Goal: Task Accomplishment & Management: Manage account settings

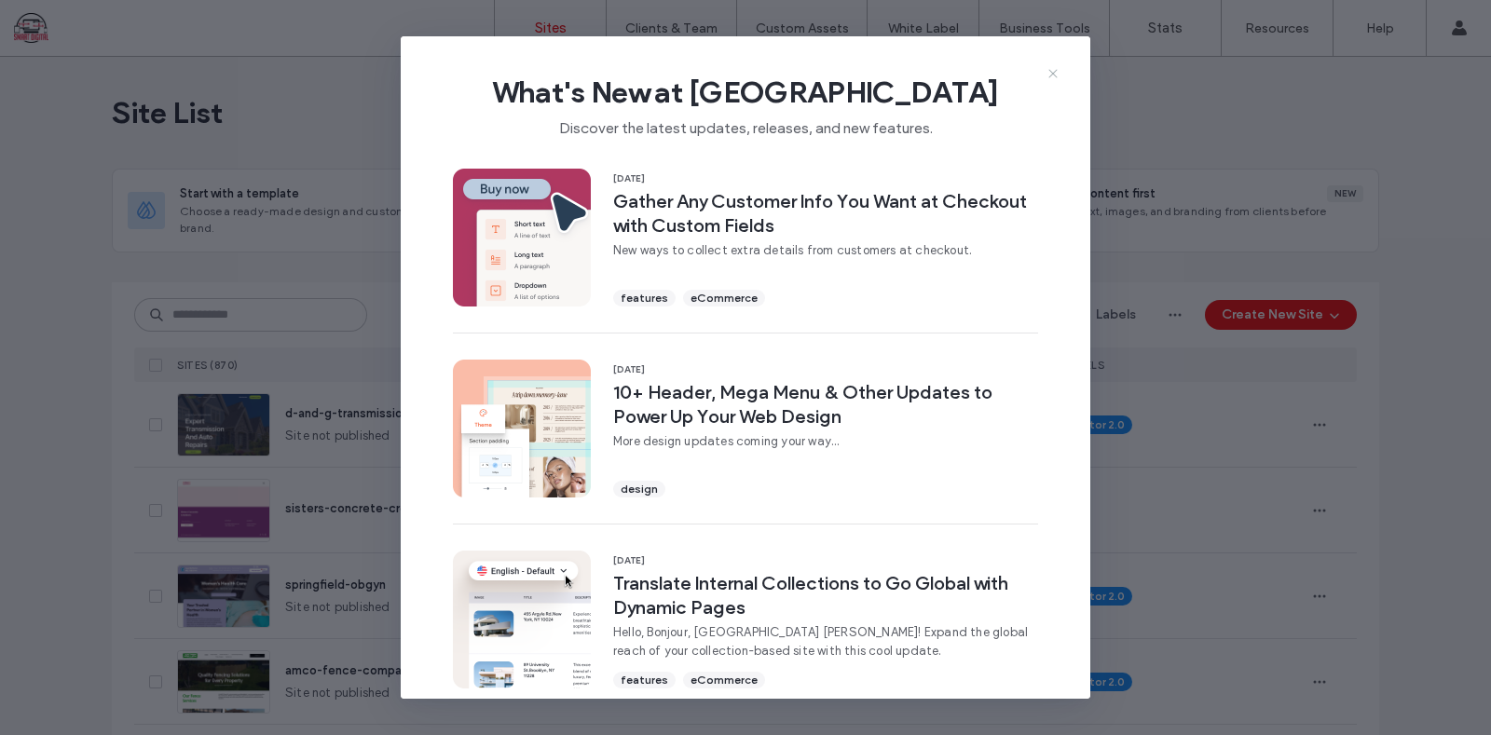
click at [1053, 73] on use at bounding box center [1052, 74] width 8 height 8
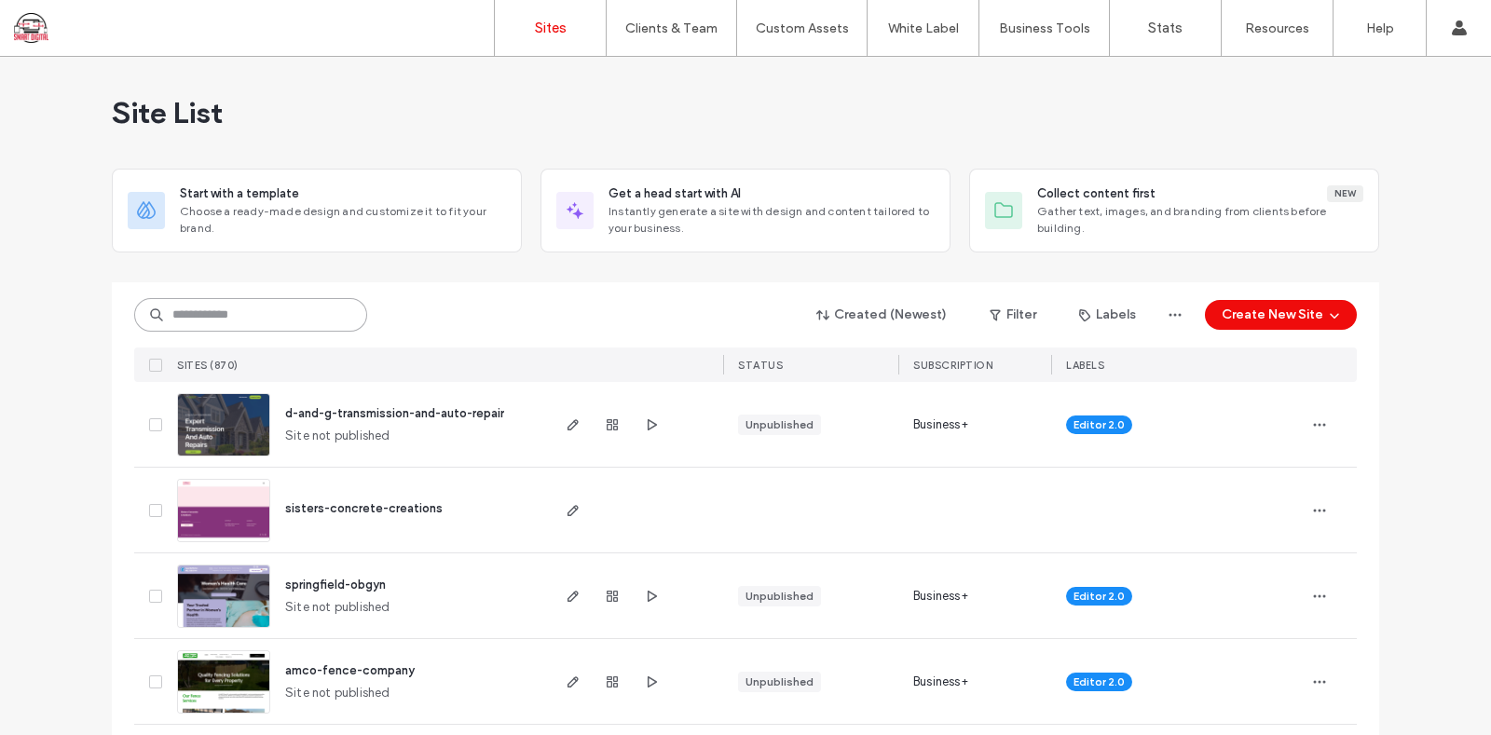
click at [179, 313] on input at bounding box center [250, 315] width 233 height 34
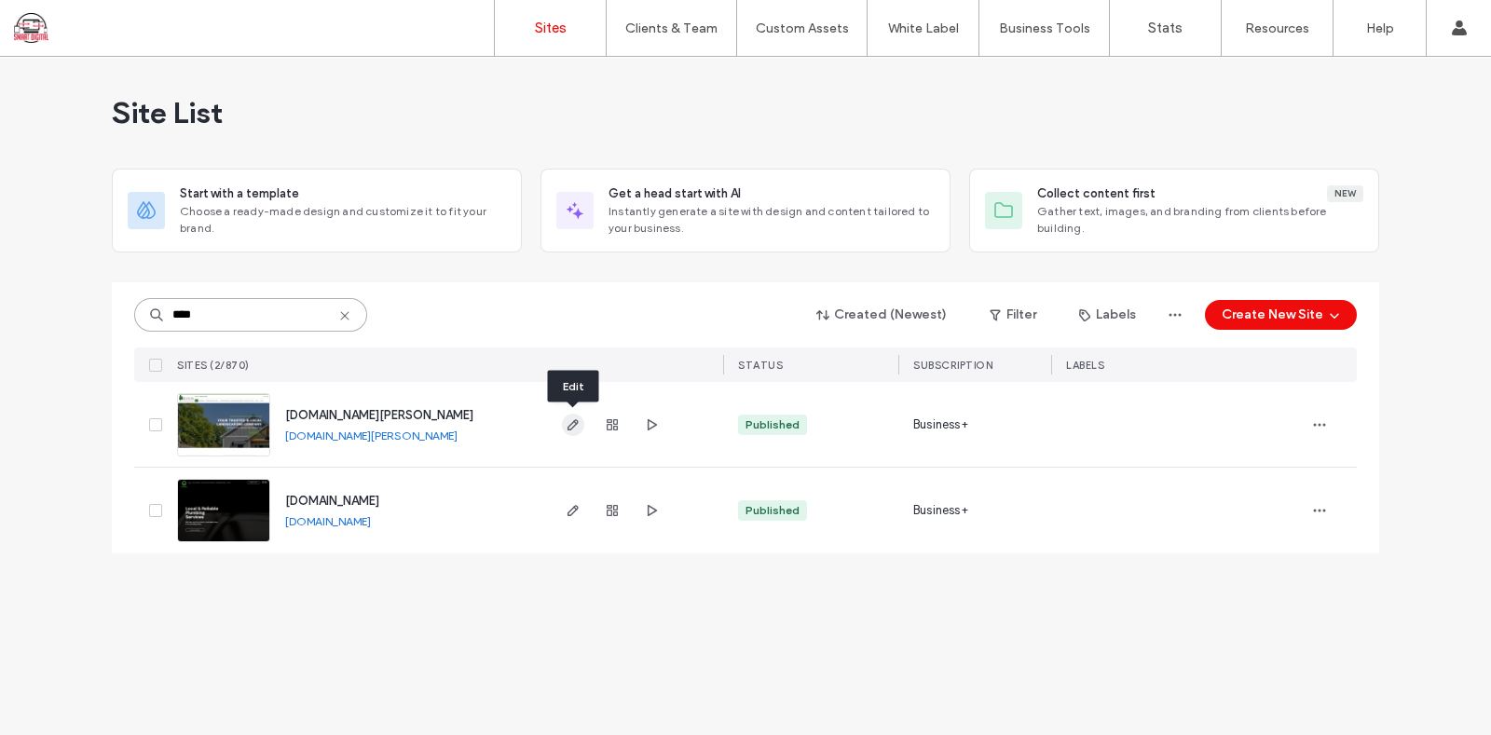
type input "****"
click at [571, 424] on icon "button" at bounding box center [573, 425] width 15 height 15
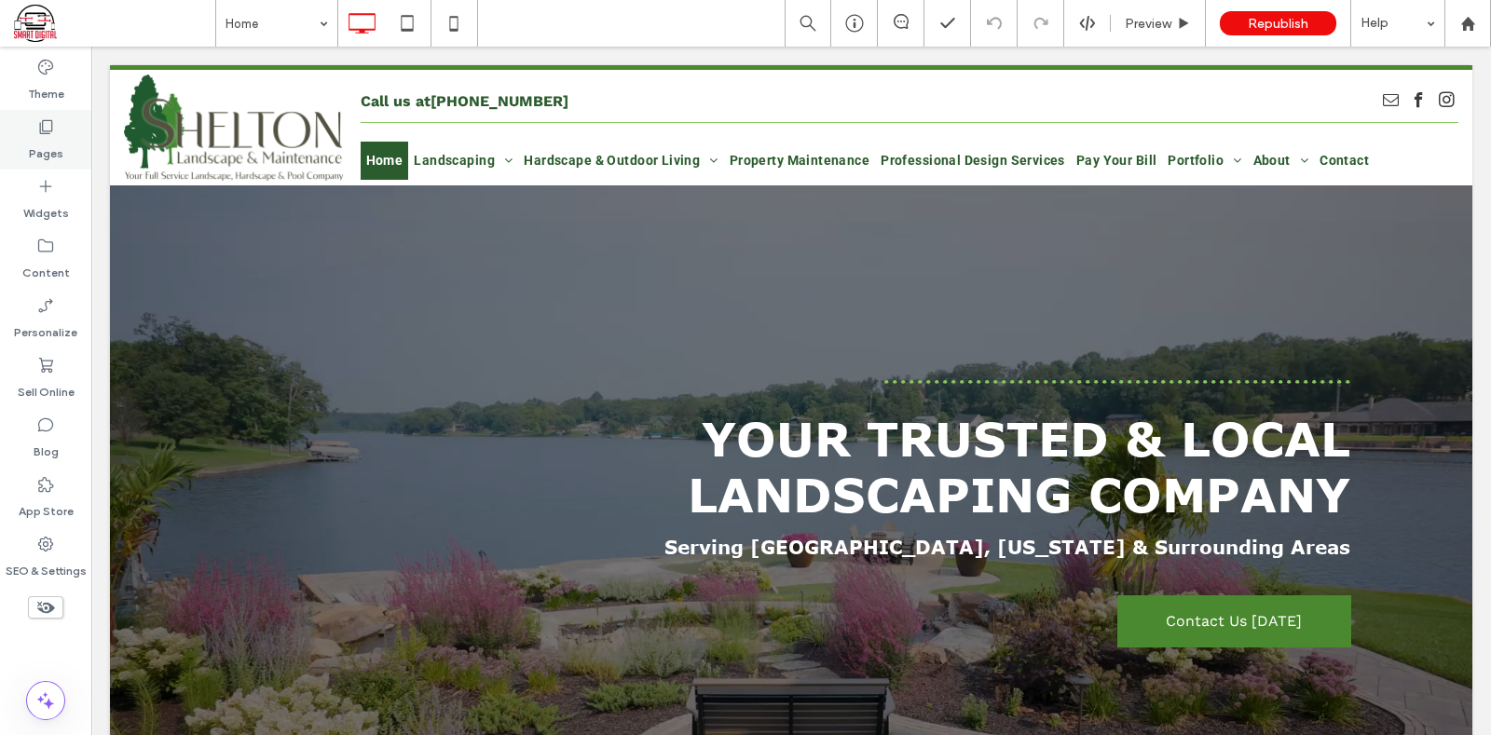
click at [42, 125] on icon at bounding box center [45, 126] width 19 height 19
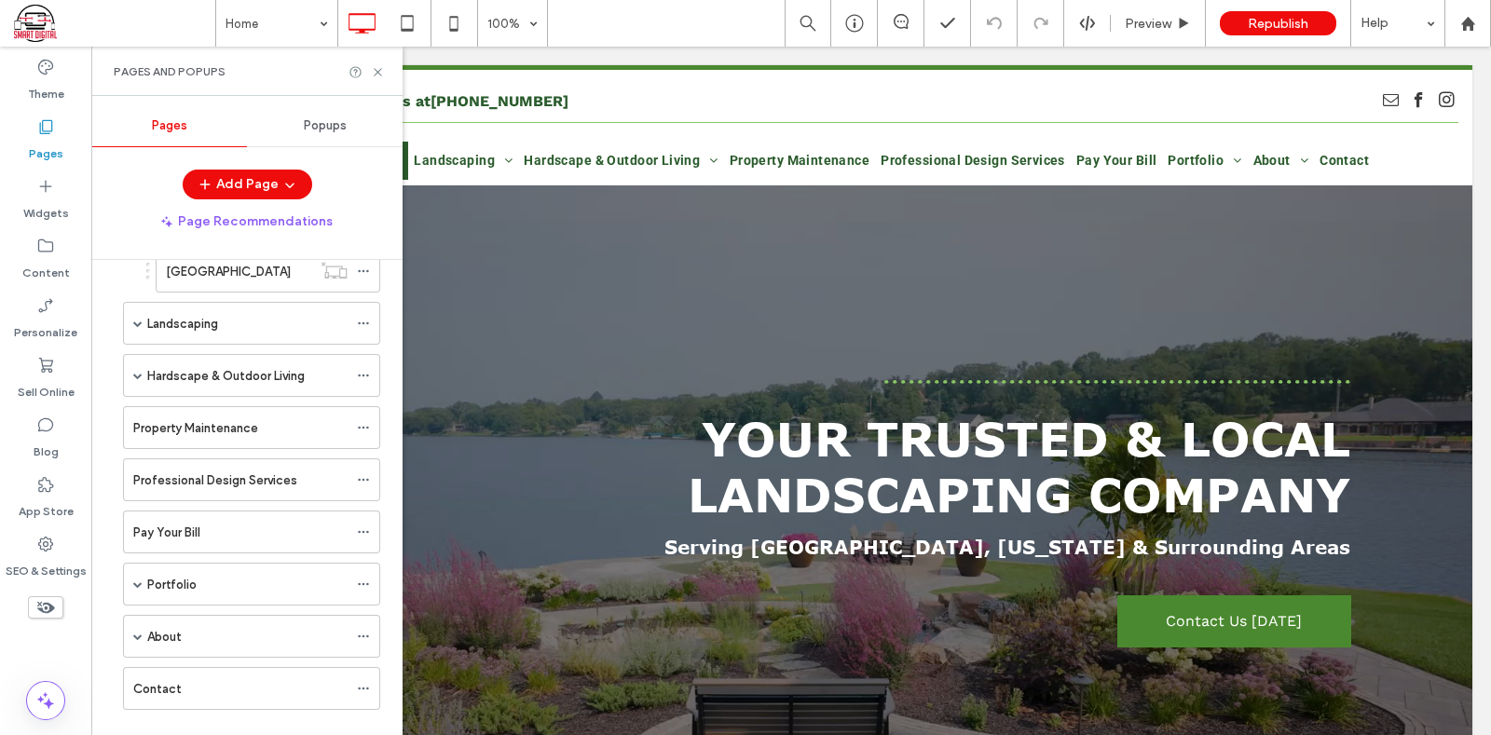
scroll to position [409, 0]
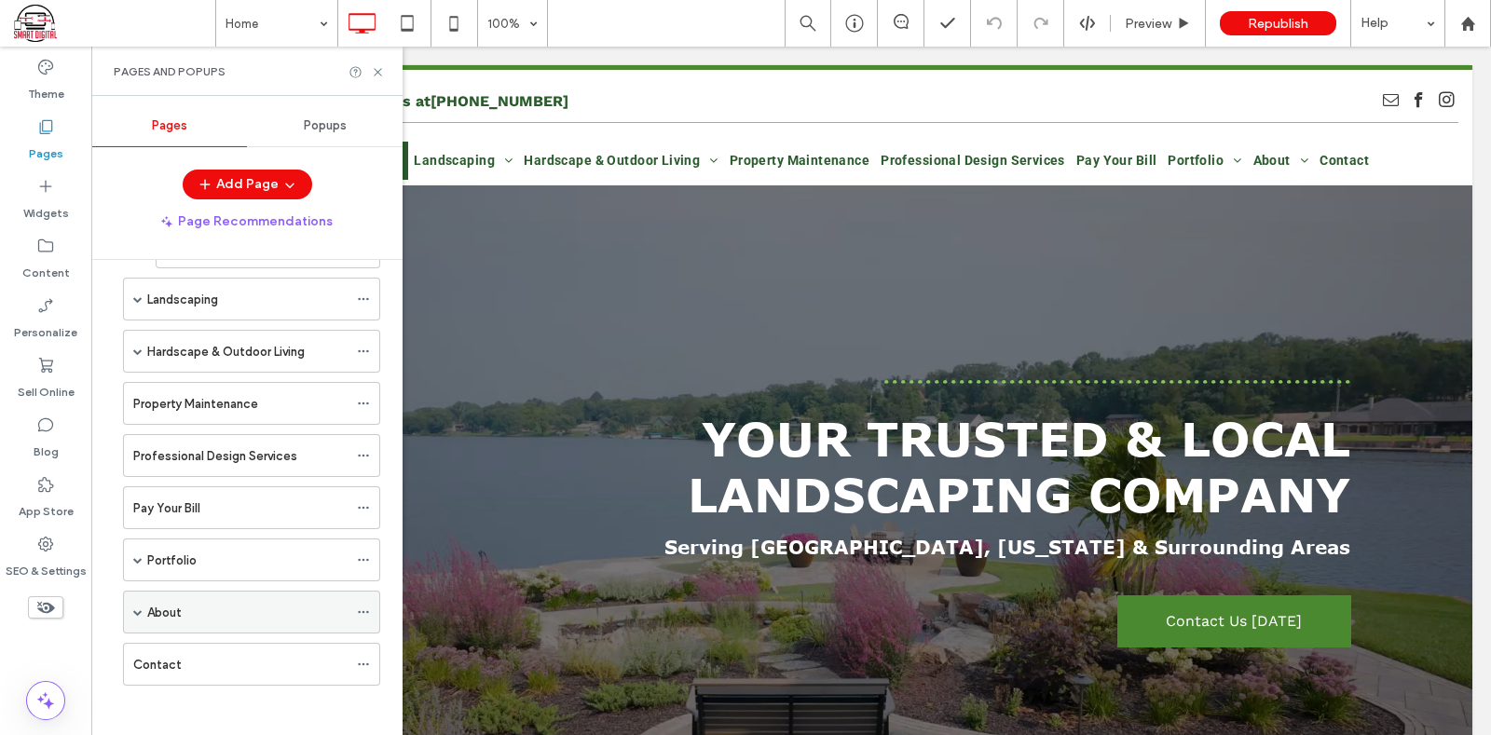
click at [133, 608] on span at bounding box center [137, 612] width 9 height 9
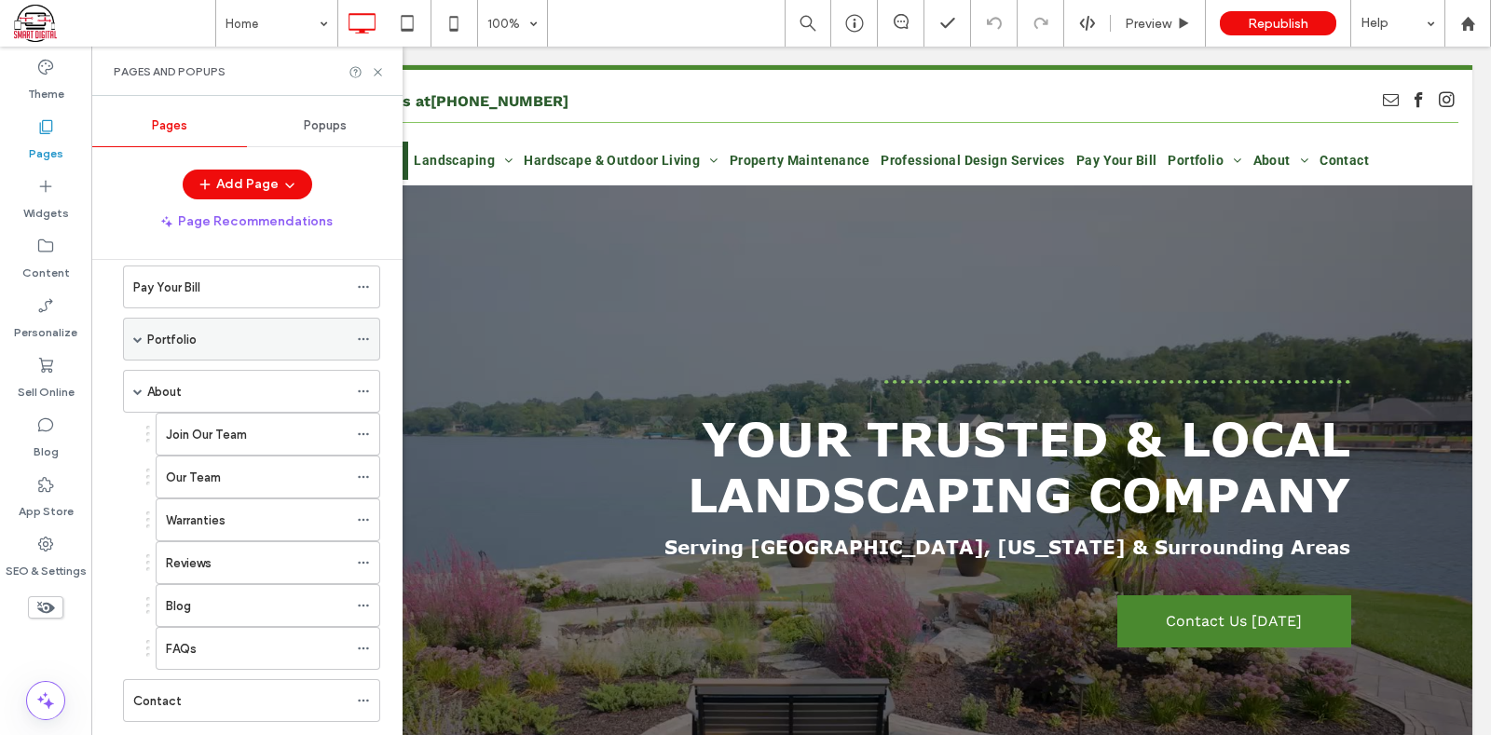
scroll to position [642, 0]
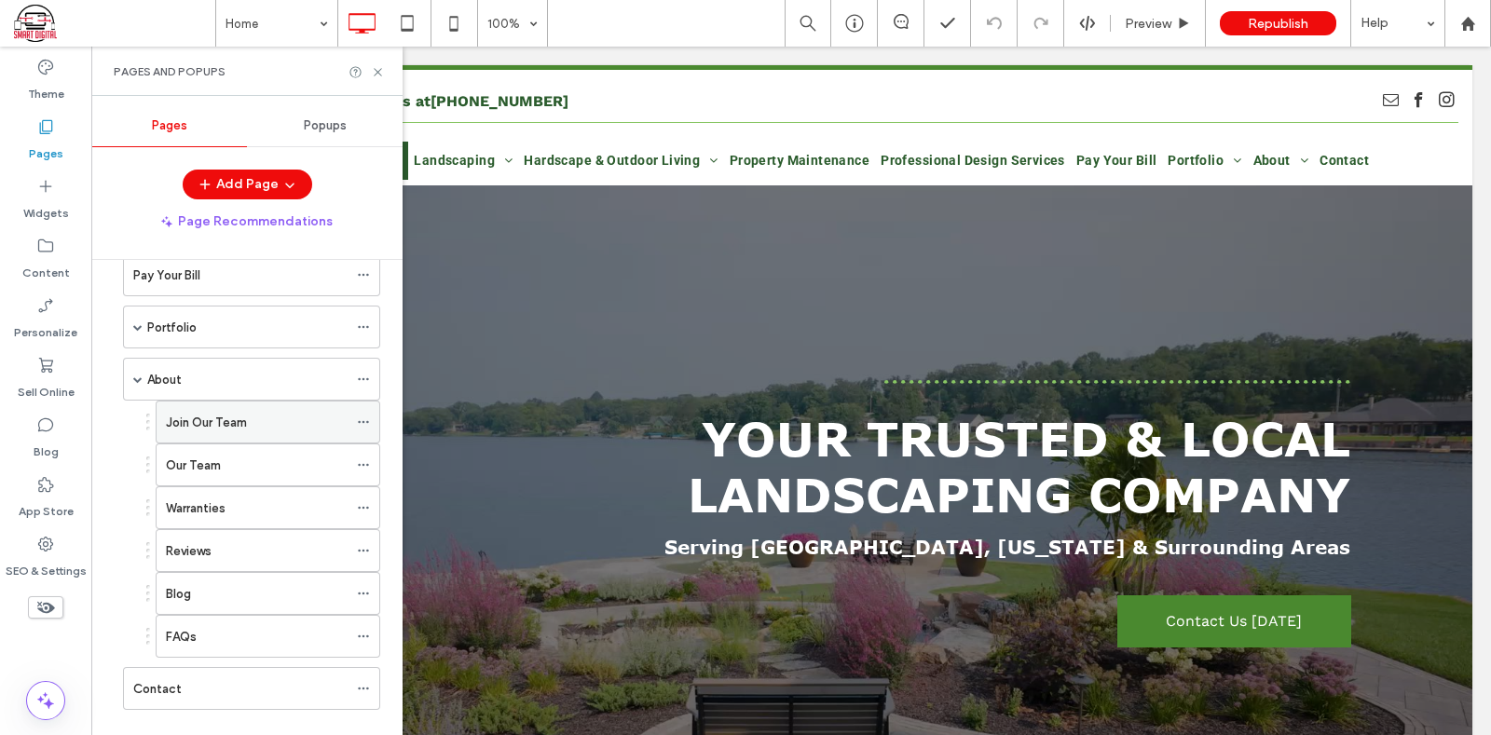
click at [308, 417] on div "Join Our Team" at bounding box center [257, 423] width 182 height 20
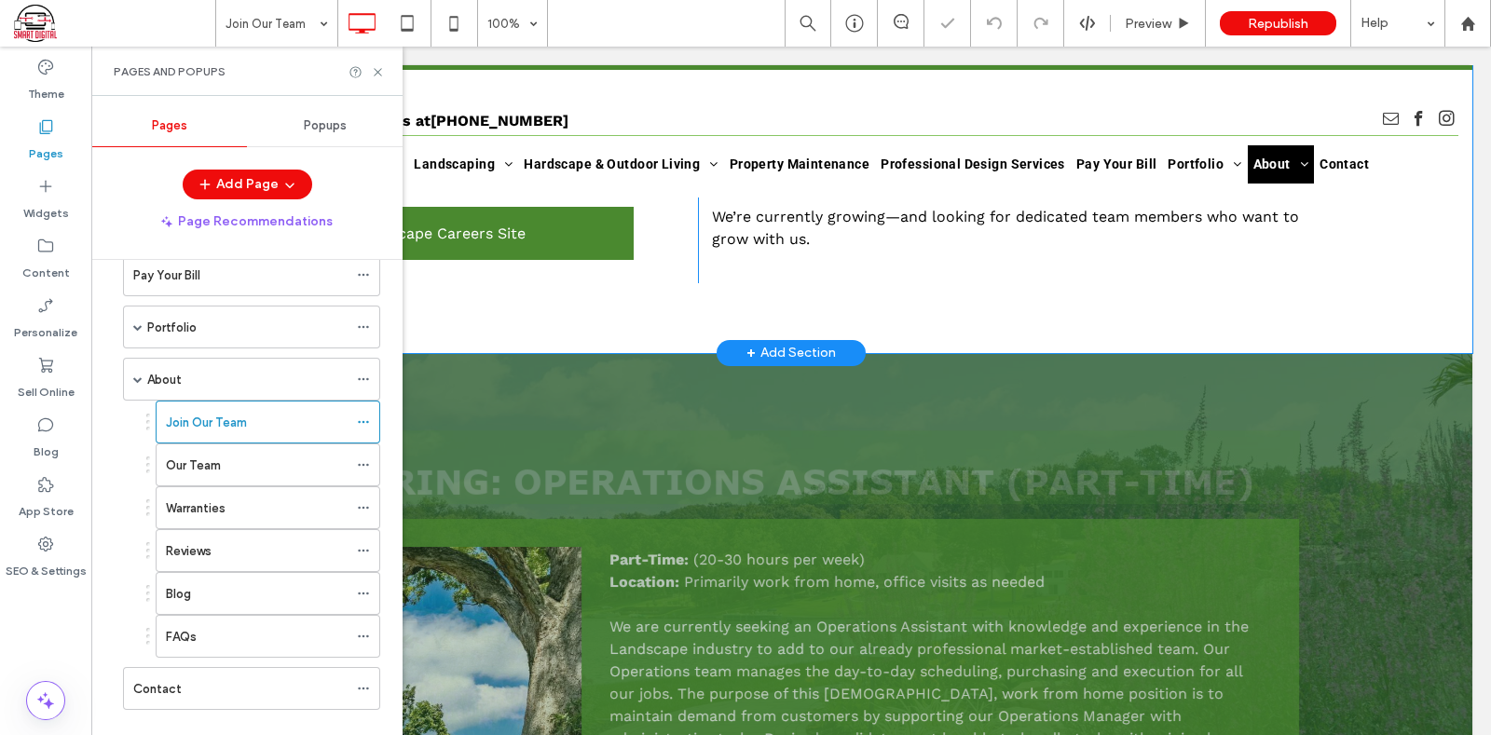
scroll to position [595, 0]
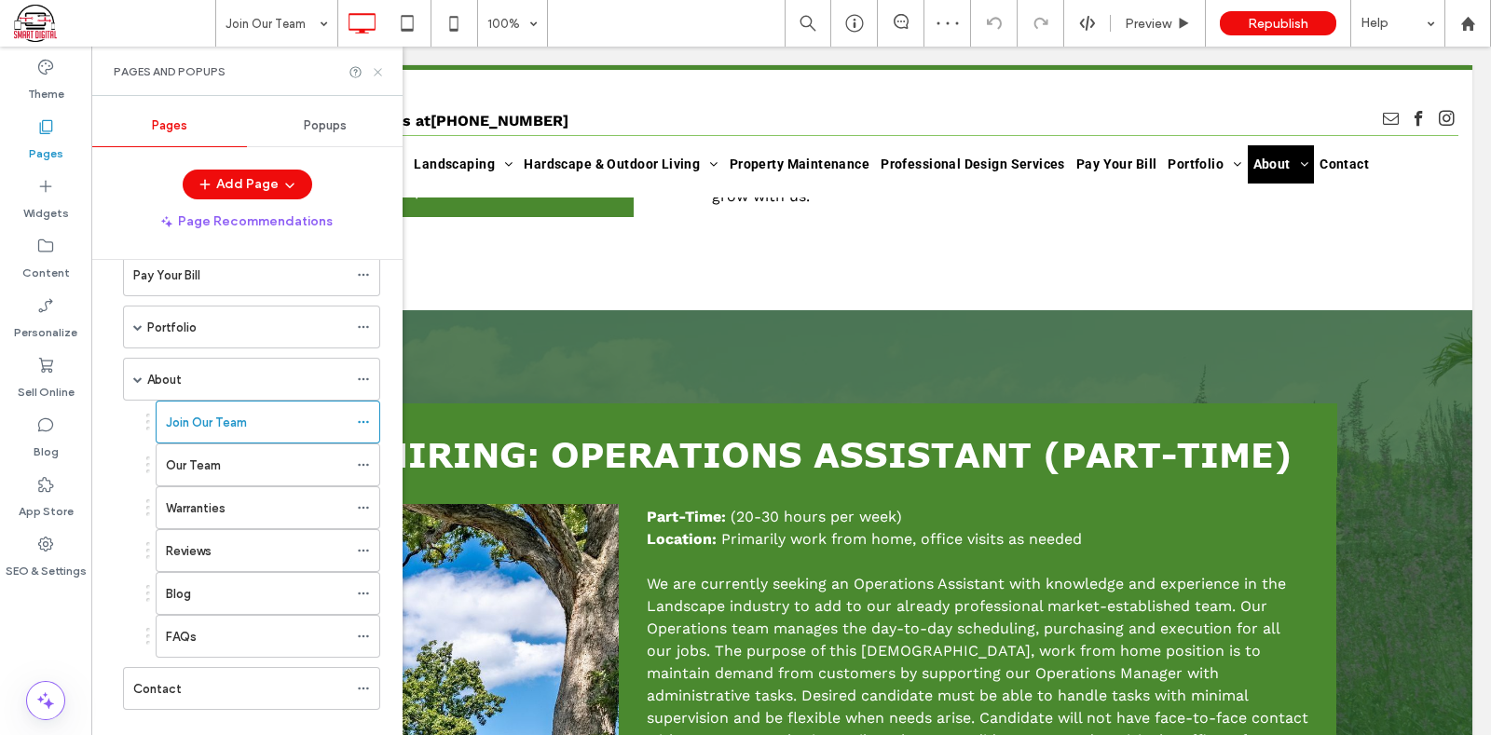
drag, startPoint x: 377, startPoint y: 65, endPoint x: 480, endPoint y: 357, distance: 309.5
click at [377, 65] on icon at bounding box center [378, 72] width 14 height 14
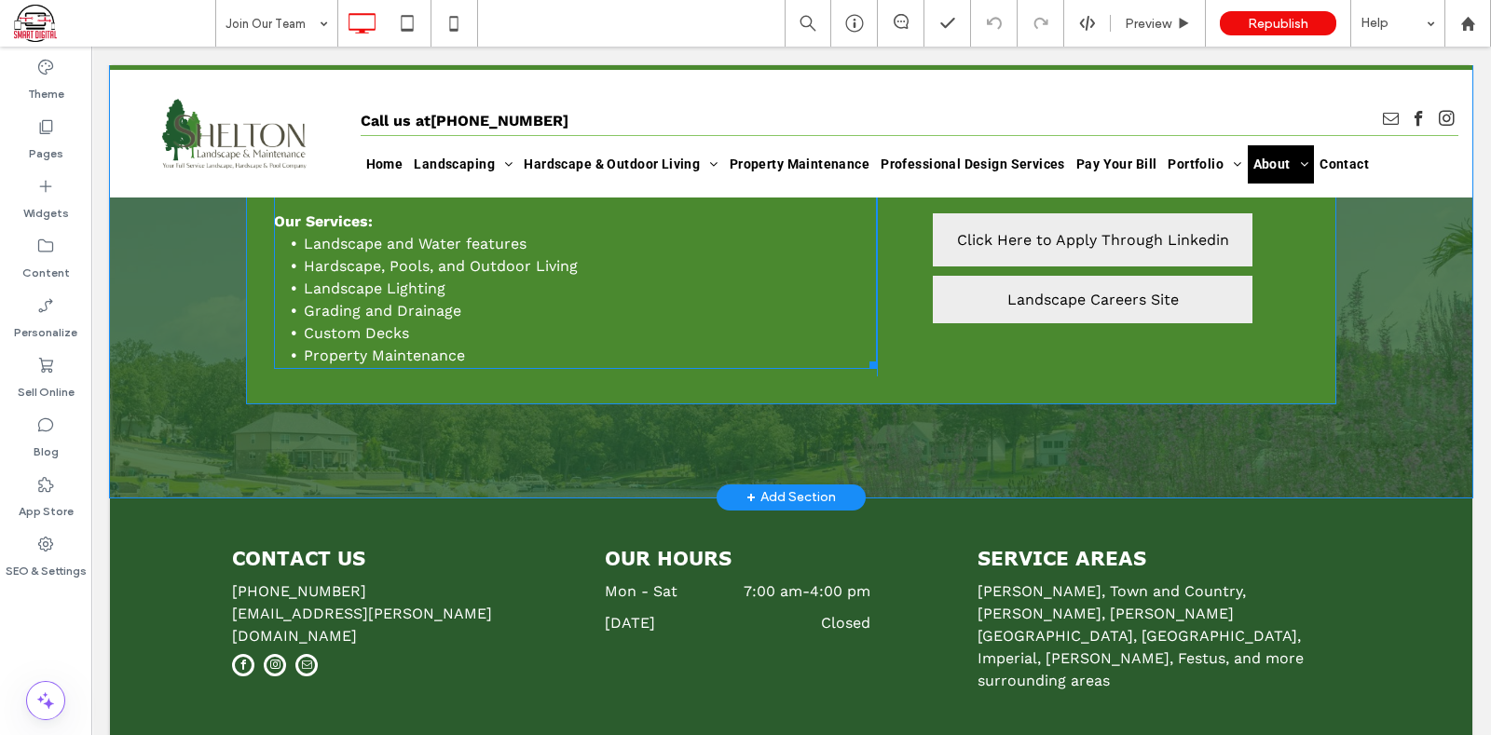
scroll to position [1886, 0]
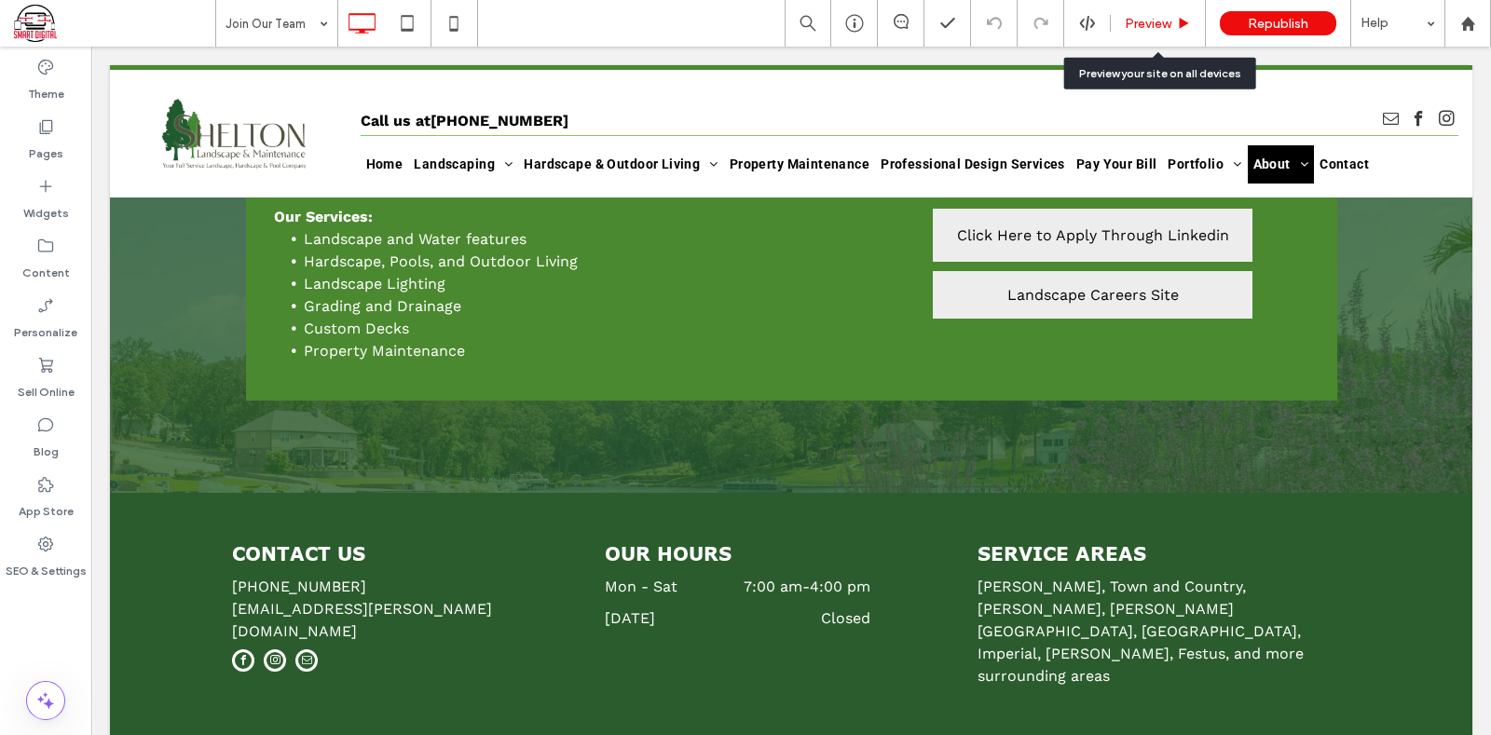
click at [1165, 21] on span "Preview" at bounding box center [1148, 24] width 47 height 16
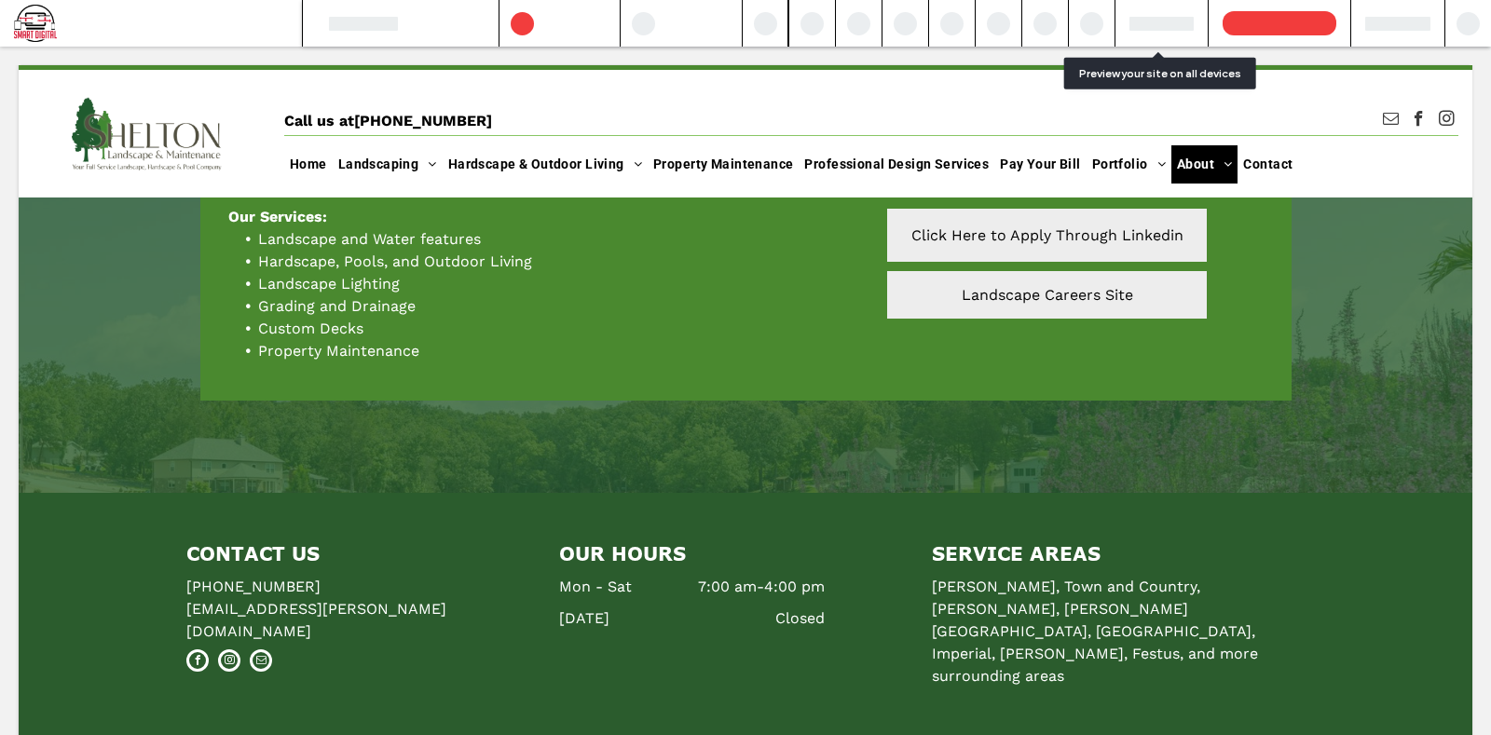
scroll to position [1849, 0]
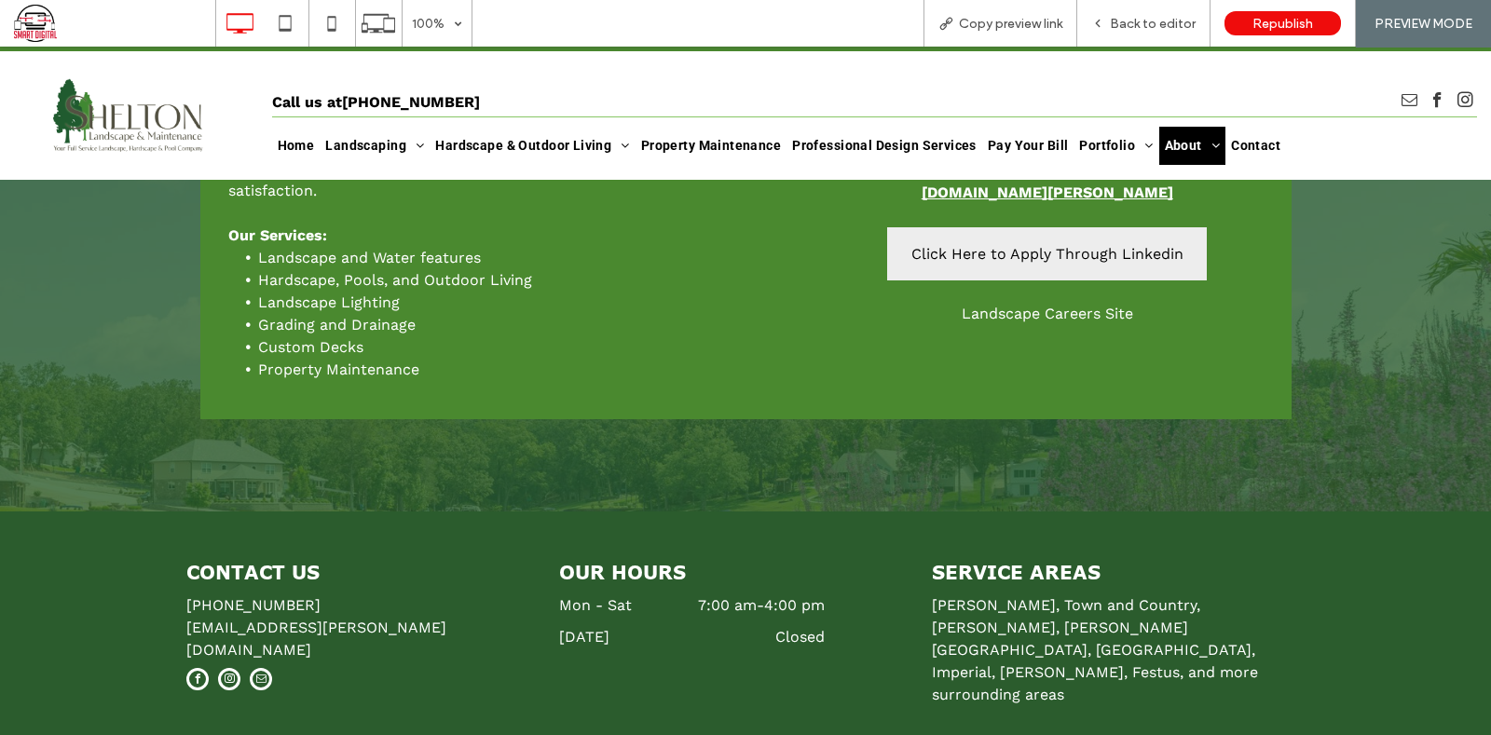
click at [1003, 306] on span "Landscape Careers Site" at bounding box center [1047, 314] width 171 height 18
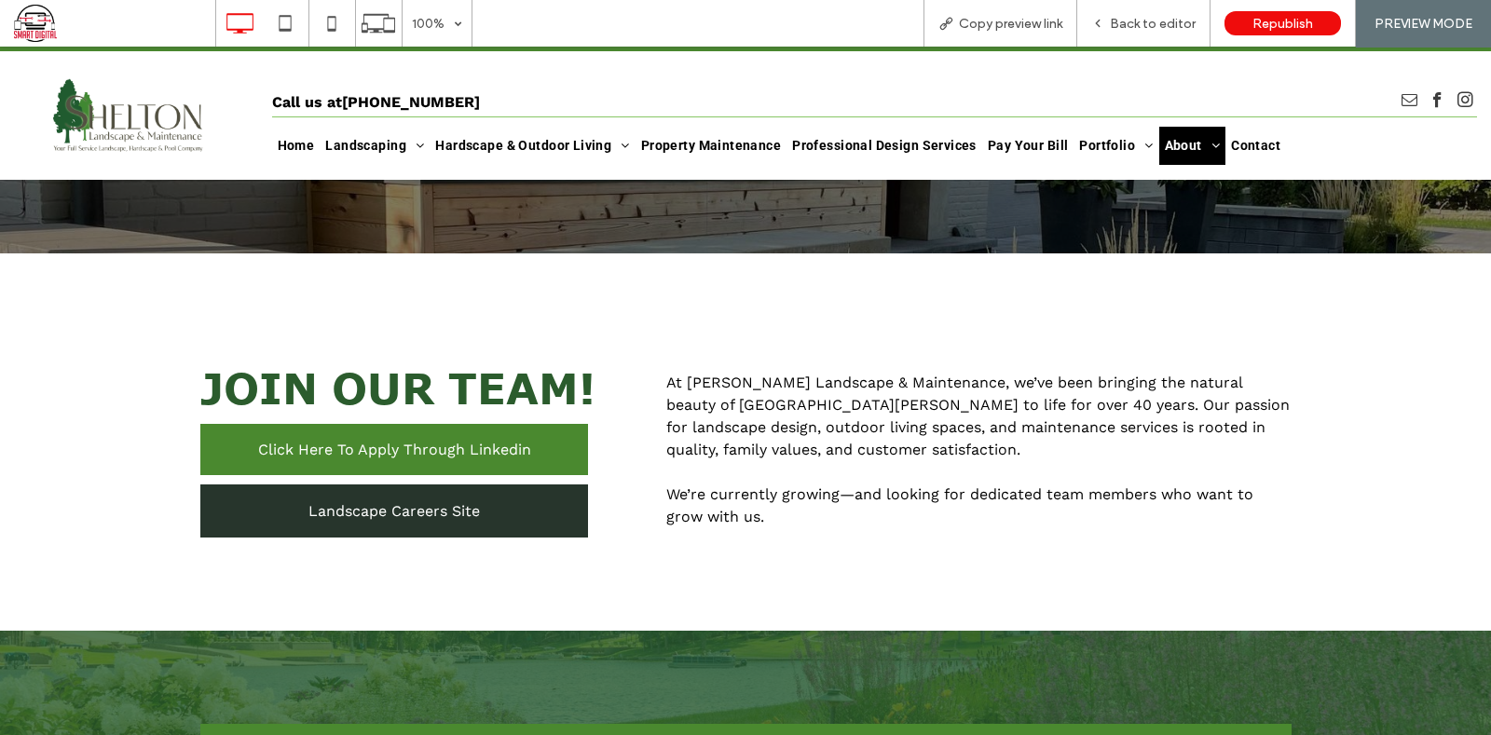
scroll to position [232, 0]
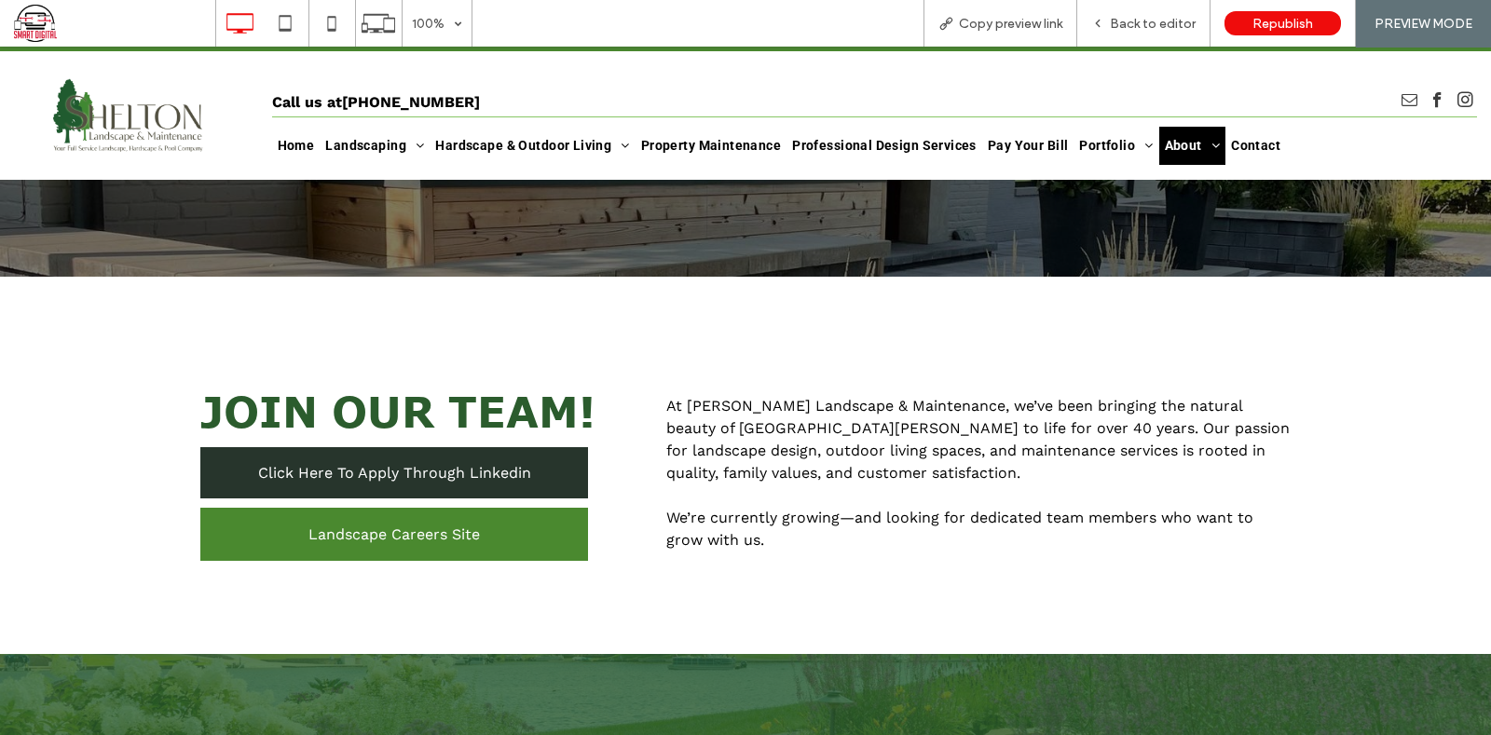
click at [317, 472] on span "Click Here To Apply Through Linkedin" at bounding box center [394, 473] width 273 height 18
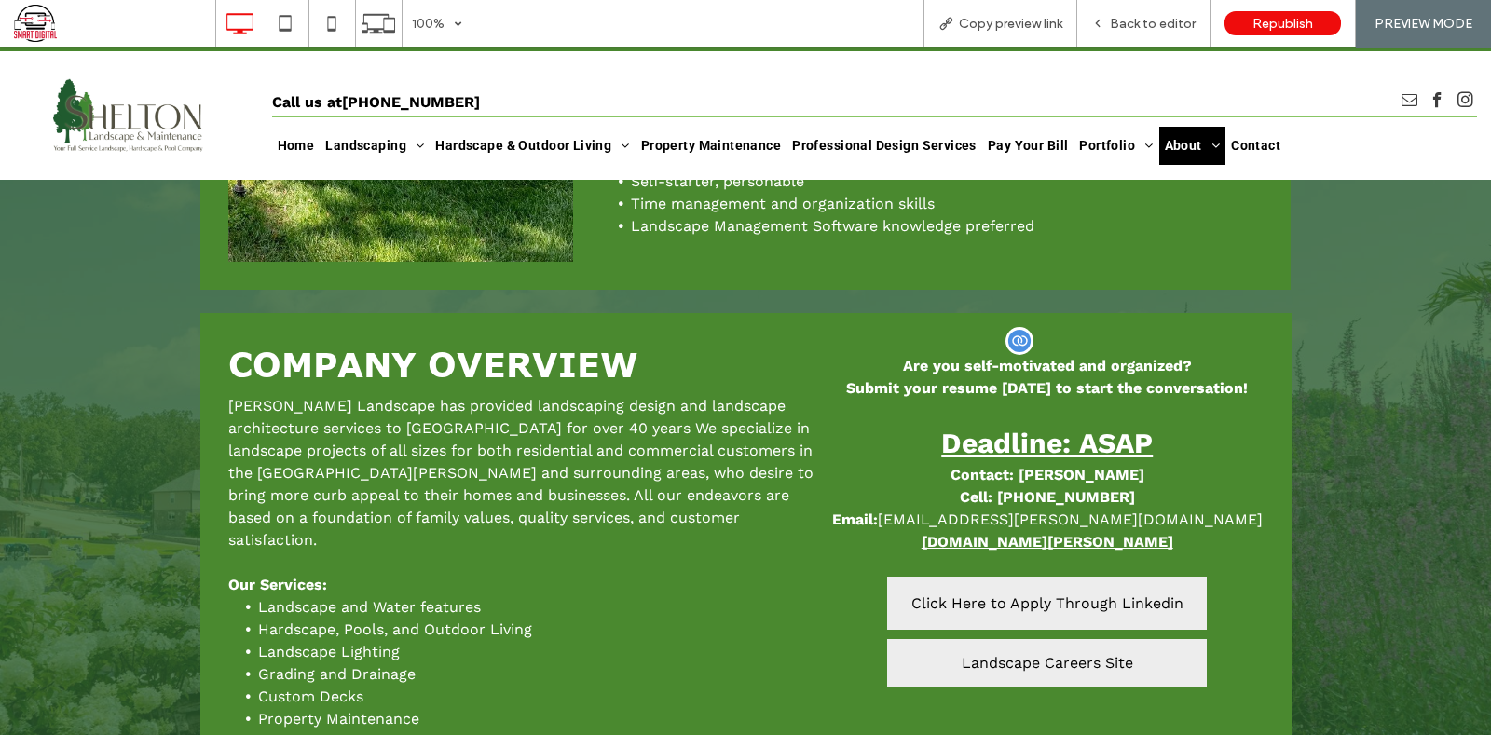
scroll to position [1733, 0]
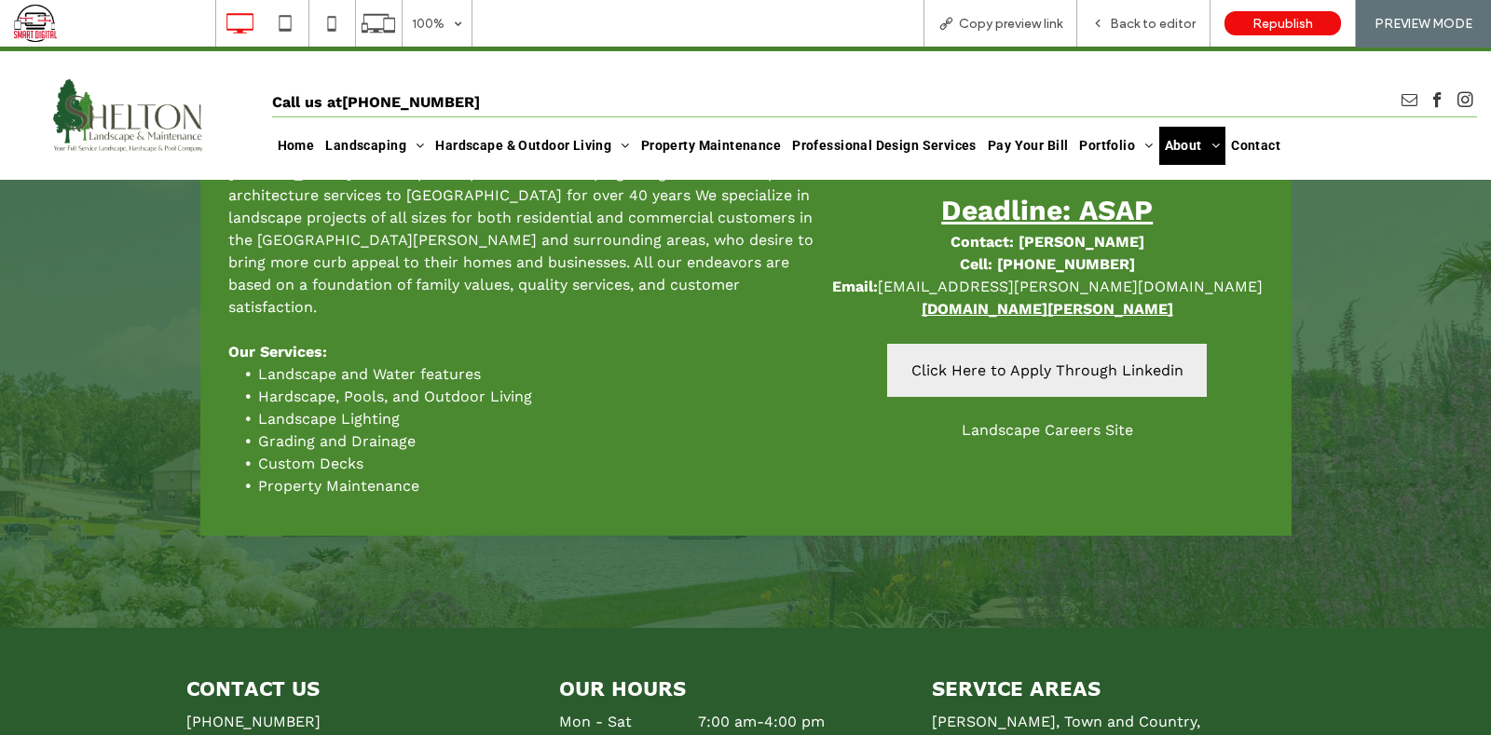
click at [1056, 425] on span "Landscape Careers Site" at bounding box center [1047, 430] width 171 height 18
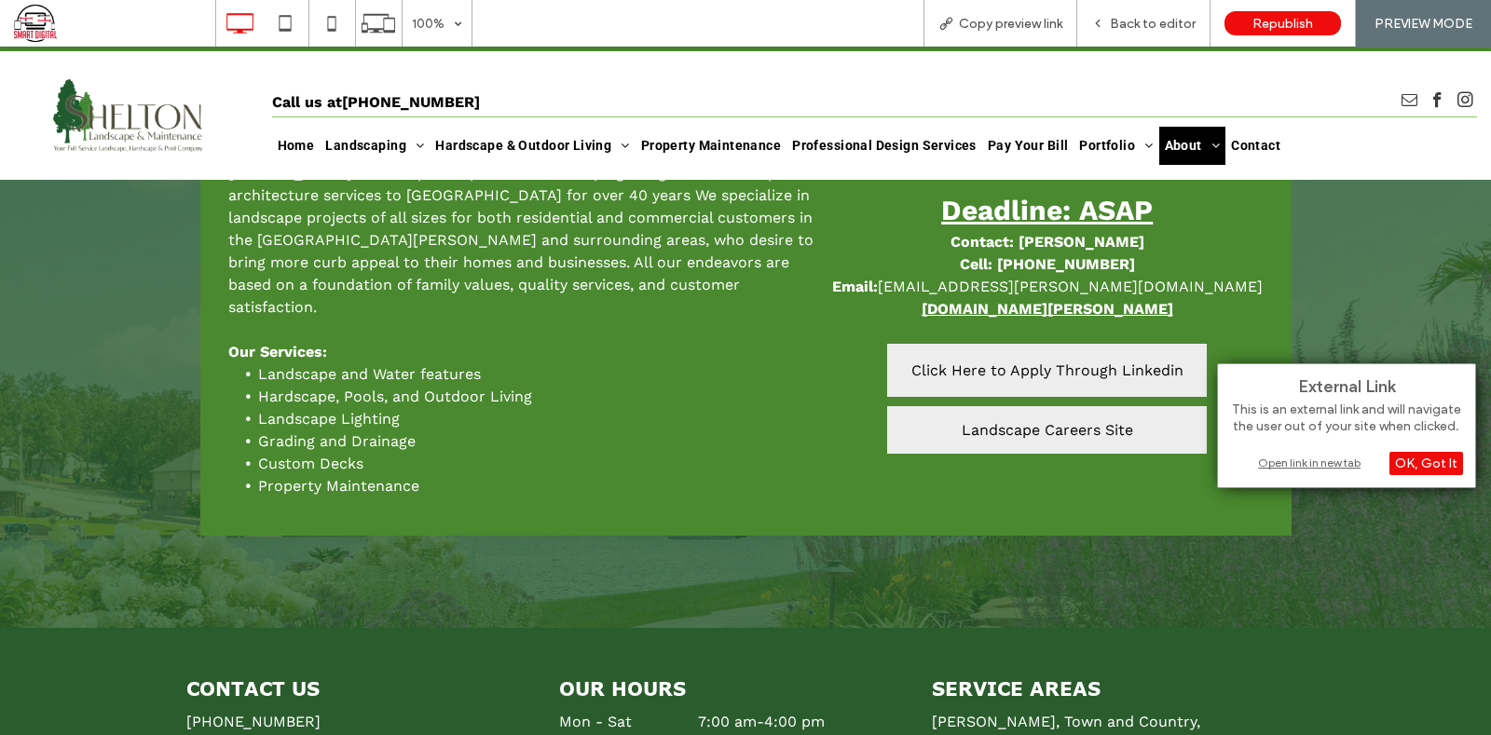
click at [1315, 462] on div "Open link in new tab" at bounding box center [1346, 463] width 233 height 20
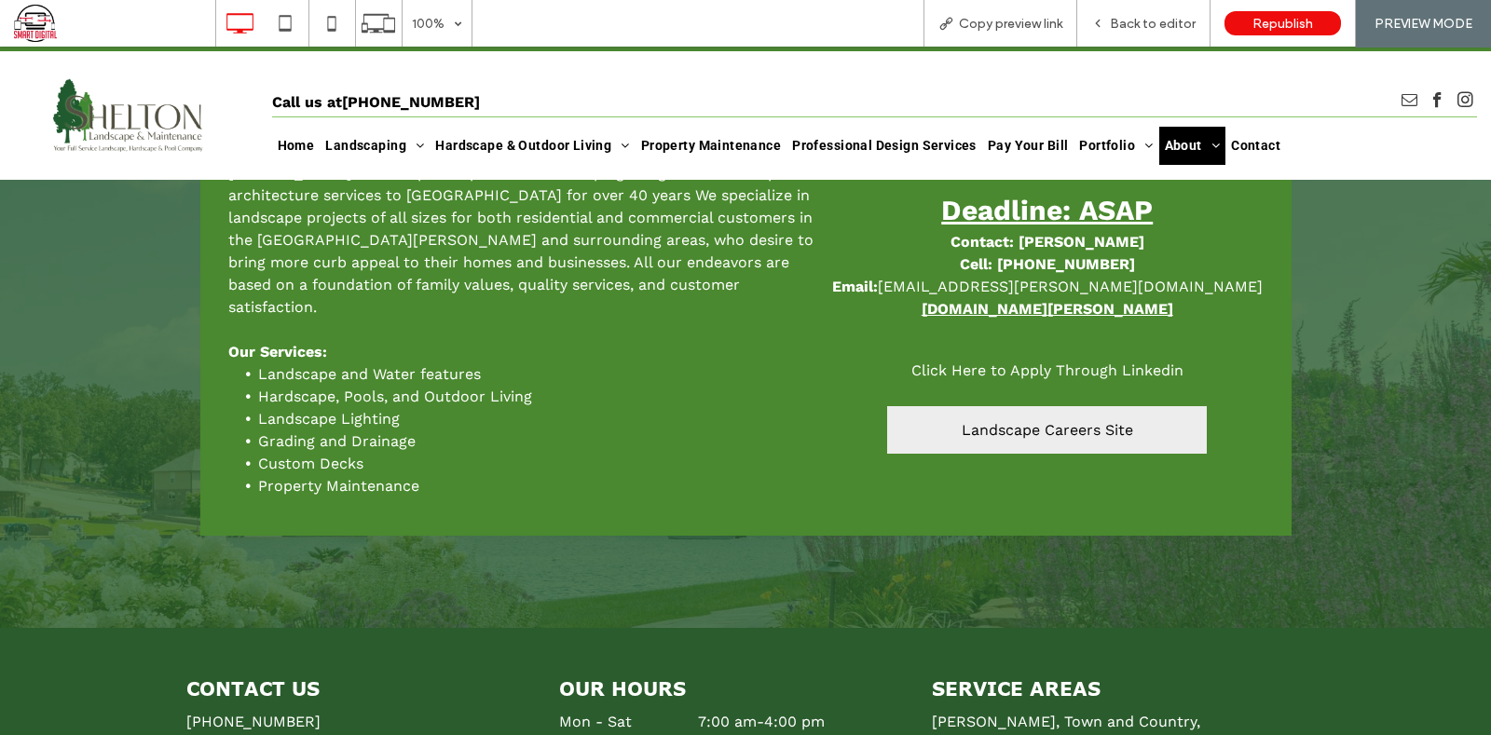
click at [969, 362] on span "Click Here to Apply Through Linkedin" at bounding box center [1047, 371] width 272 height 18
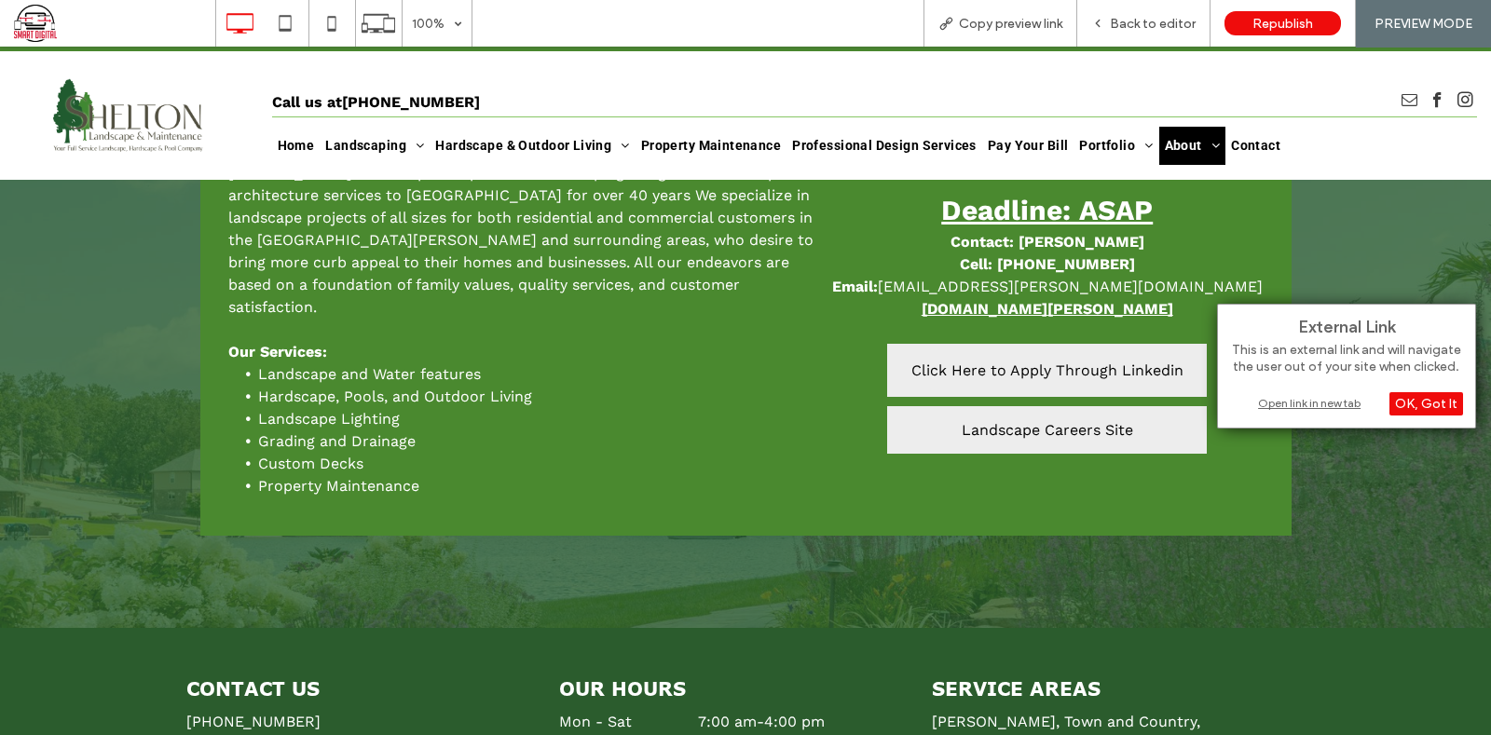
click at [1296, 406] on div "Open link in new tab" at bounding box center [1346, 403] width 233 height 20
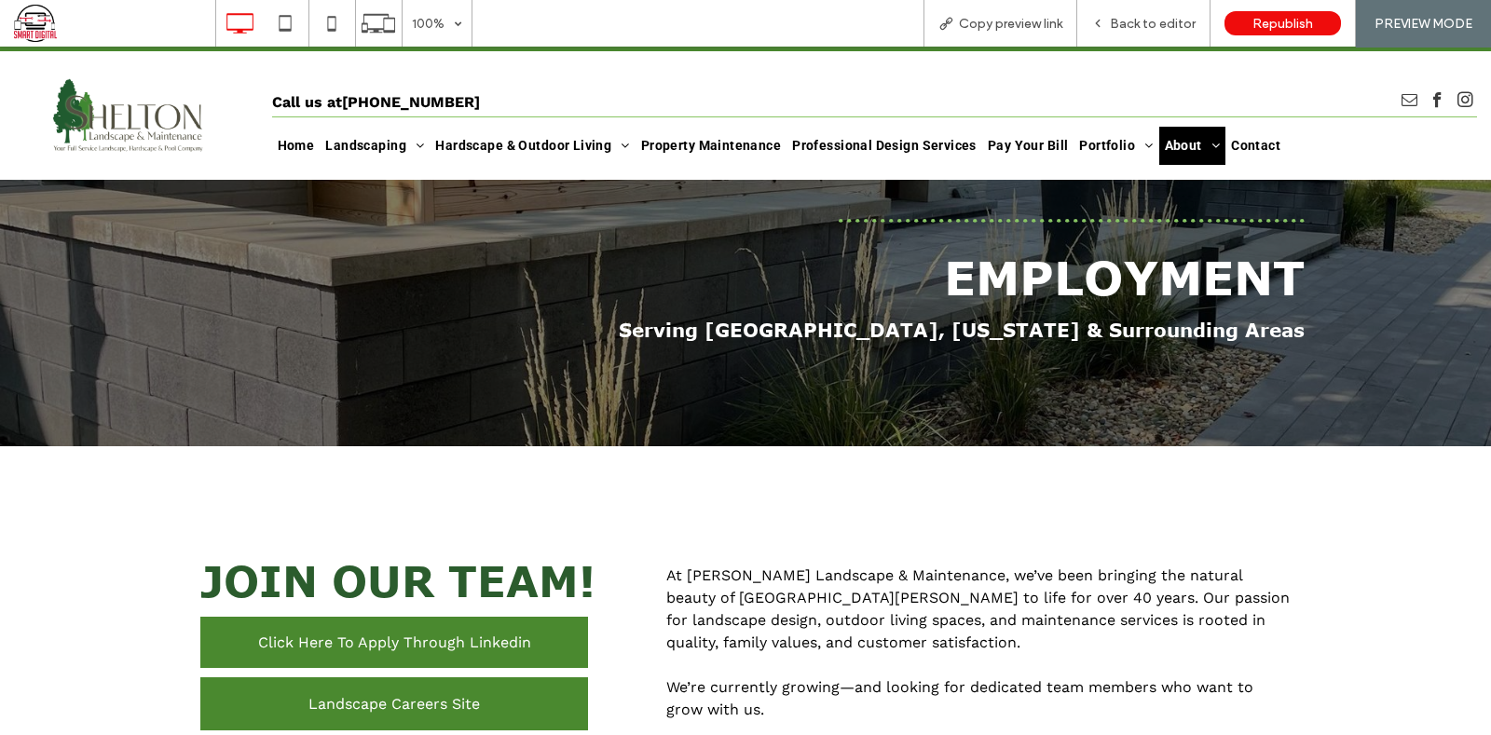
scroll to position [0, 0]
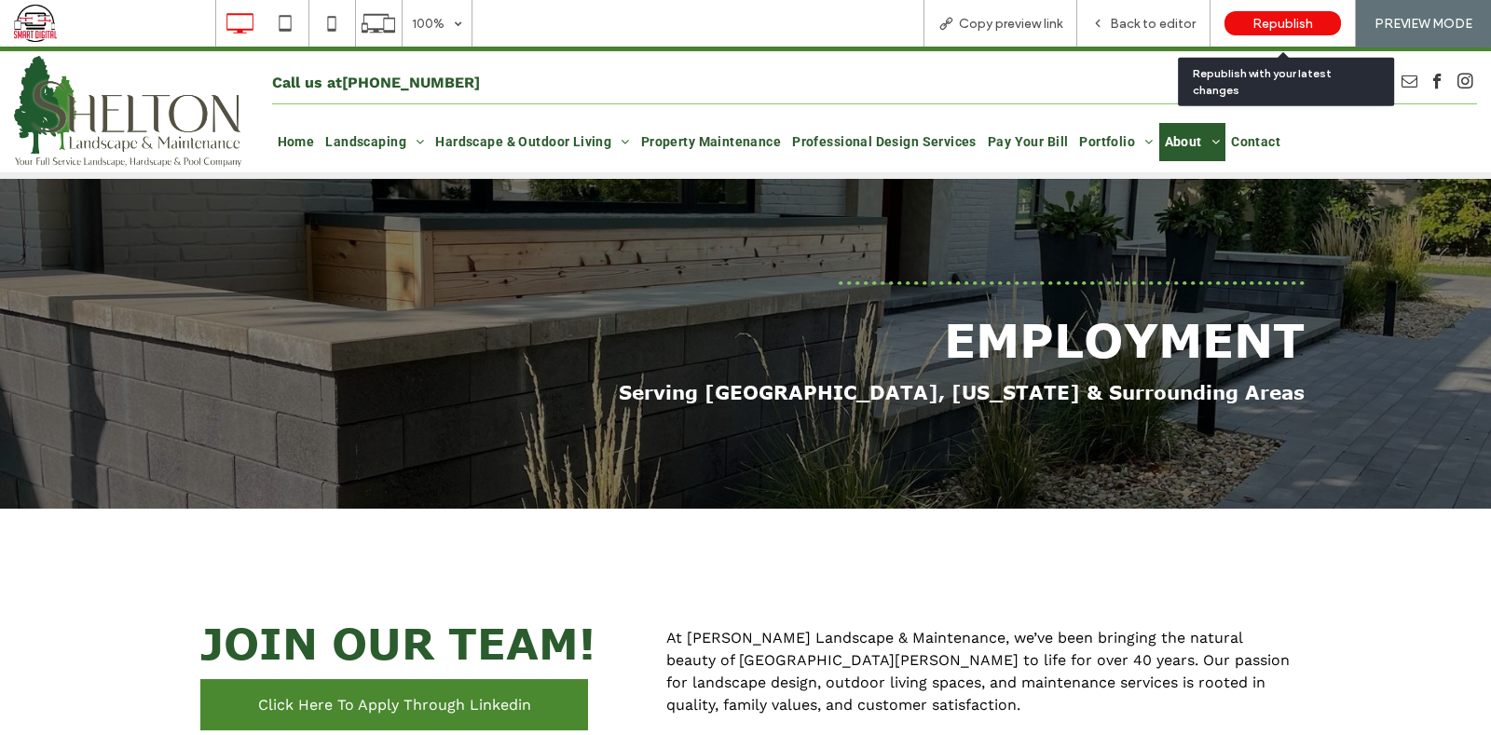
click at [1278, 25] on span "Republish" at bounding box center [1283, 24] width 61 height 16
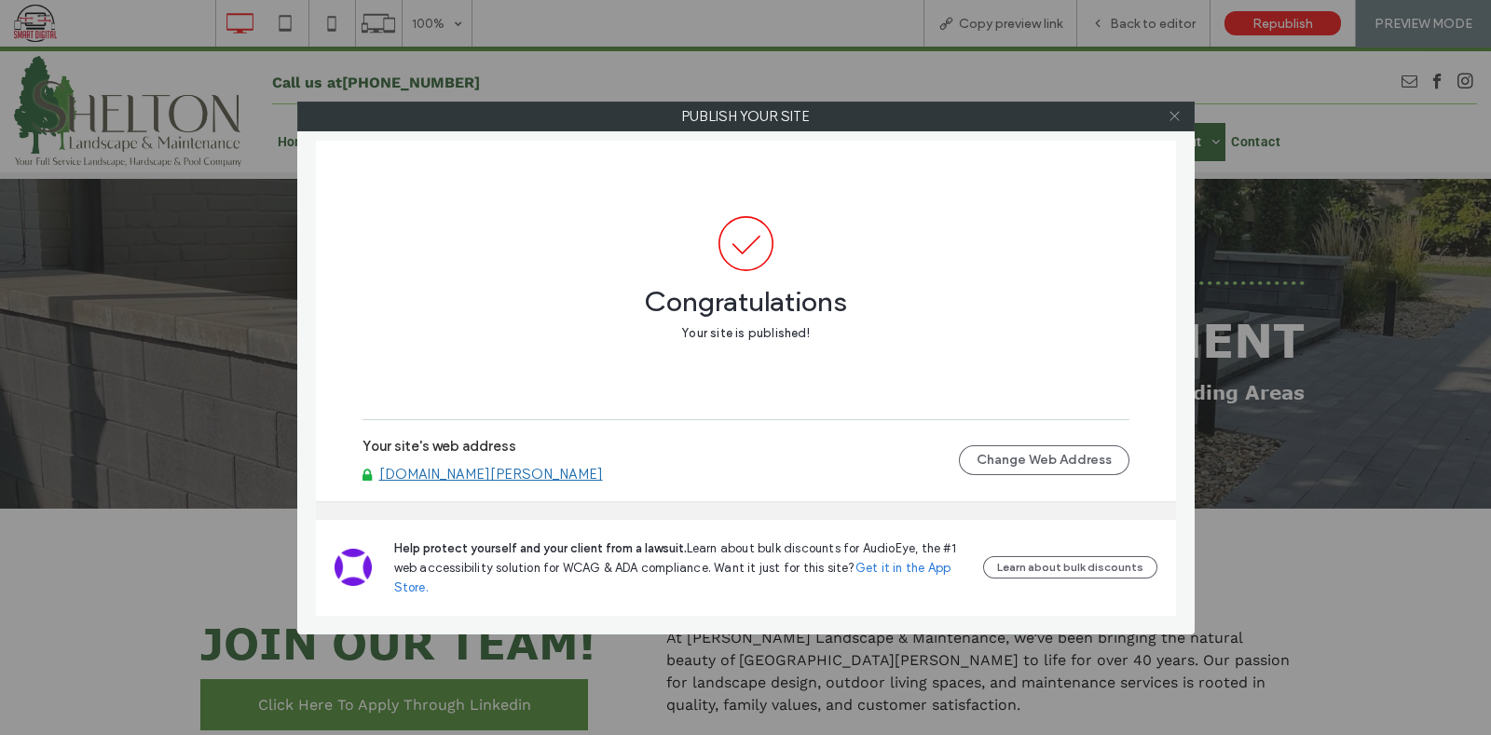
click at [1176, 117] on icon at bounding box center [1175, 116] width 14 height 14
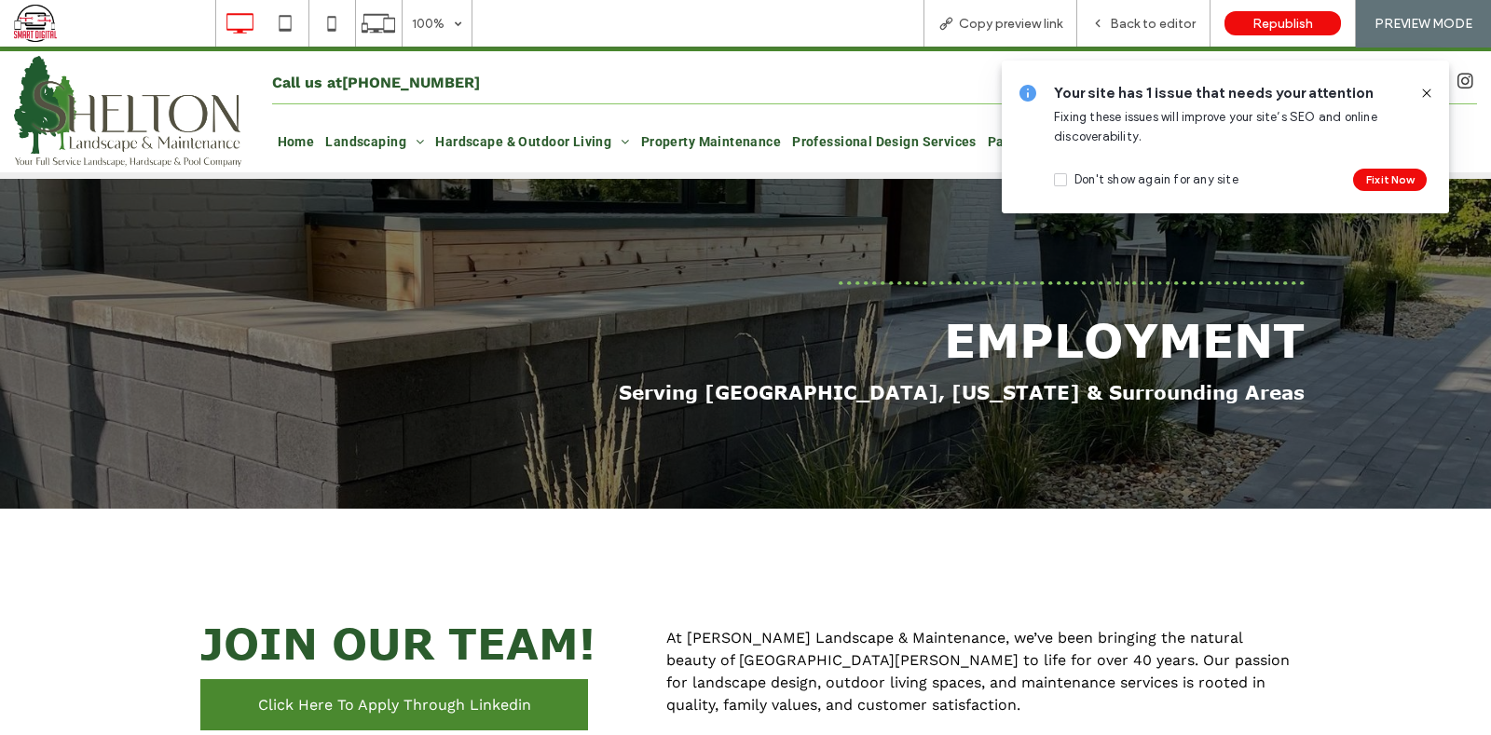
click at [1427, 86] on icon at bounding box center [1426, 93] width 15 height 15
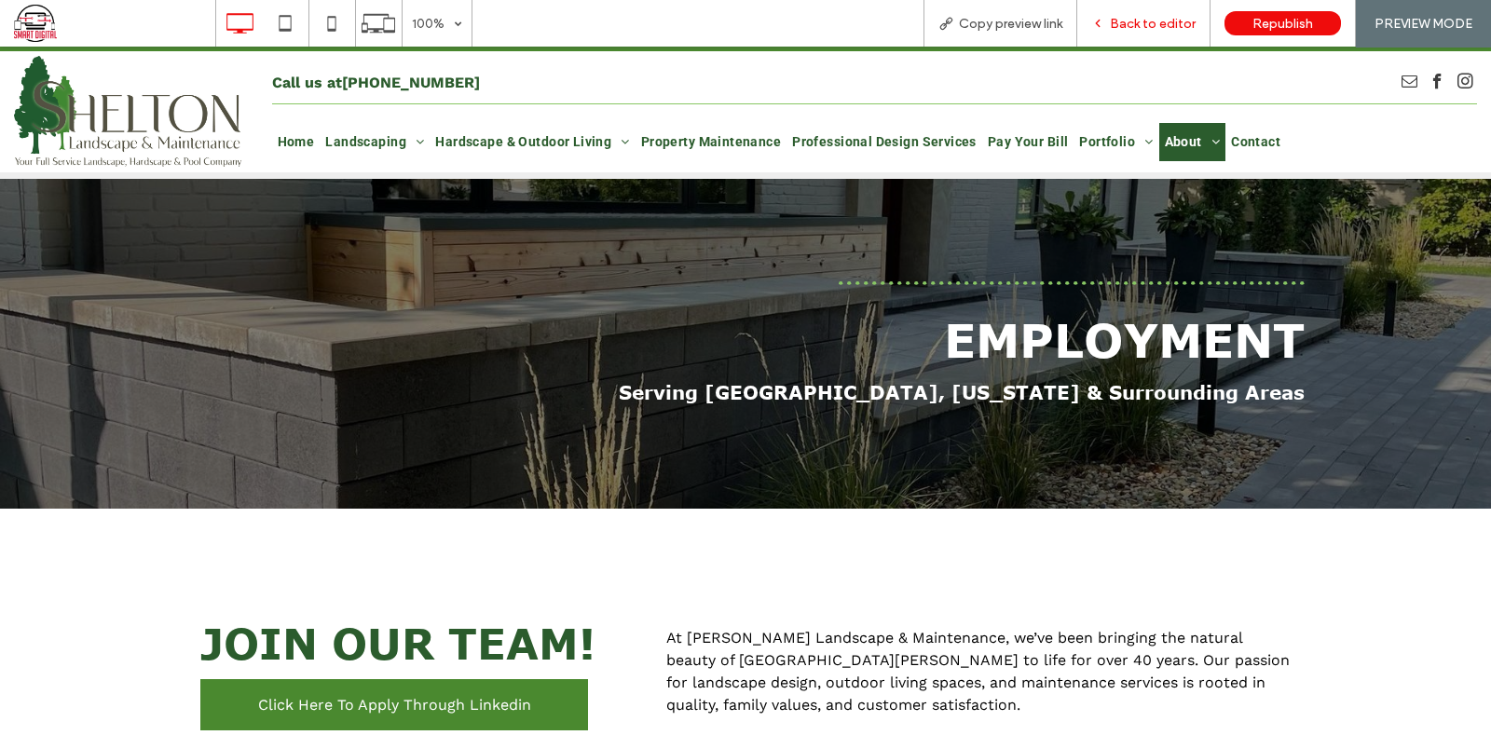
click at [1137, 21] on span "Back to editor" at bounding box center [1153, 24] width 86 height 16
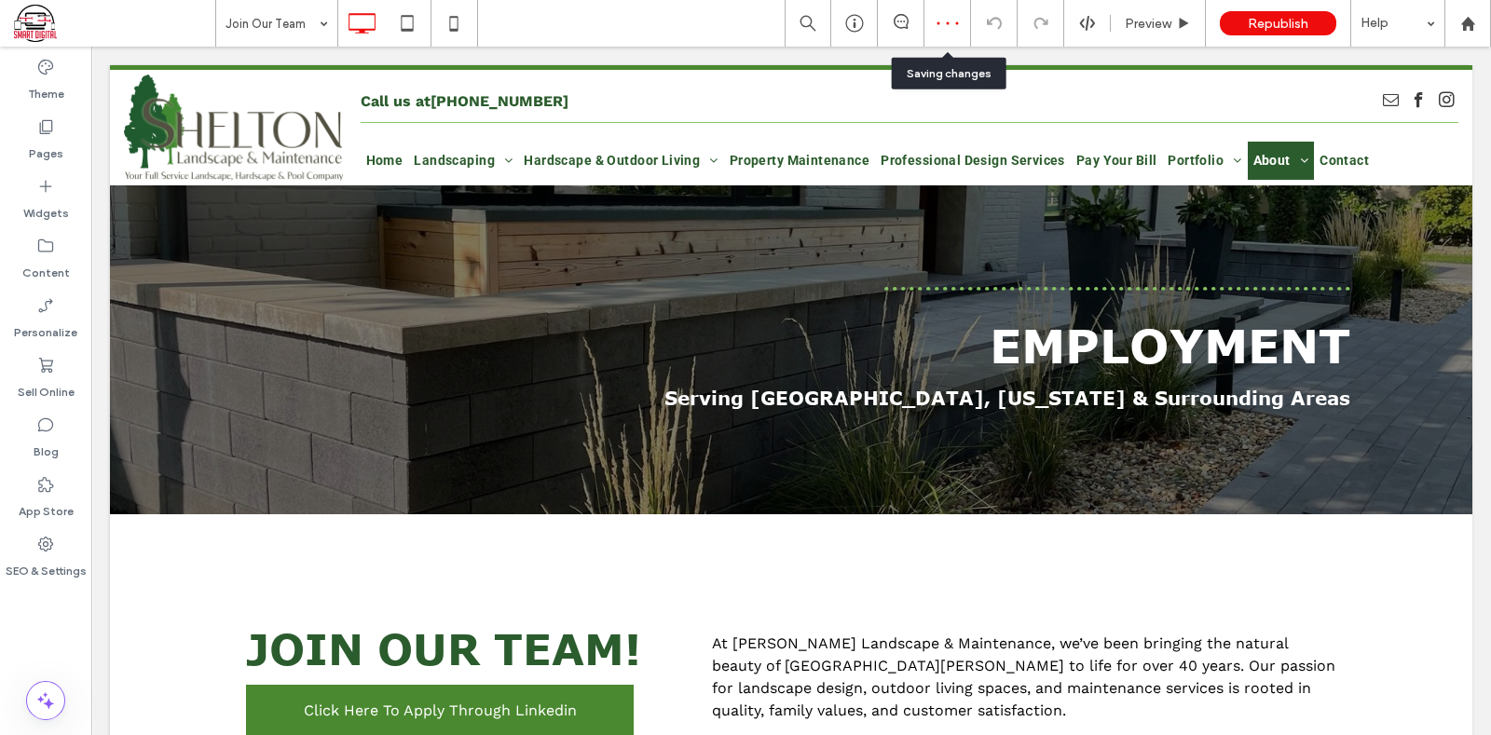
click at [949, 30] on div at bounding box center [948, 23] width 47 height 47
click at [945, 13] on div at bounding box center [948, 23] width 47 height 47
click at [902, 16] on icon at bounding box center [901, 21] width 15 height 15
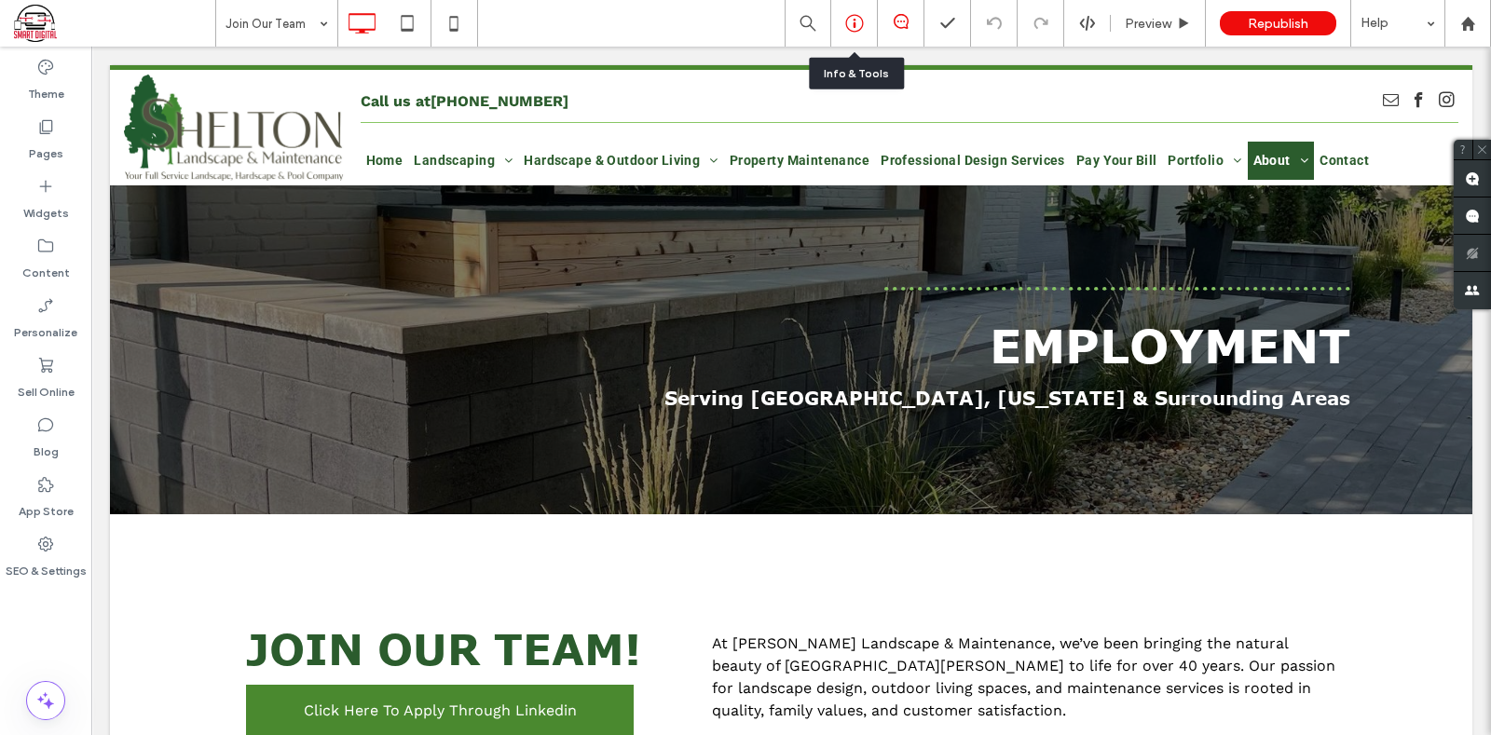
click at [847, 19] on use at bounding box center [854, 24] width 18 height 18
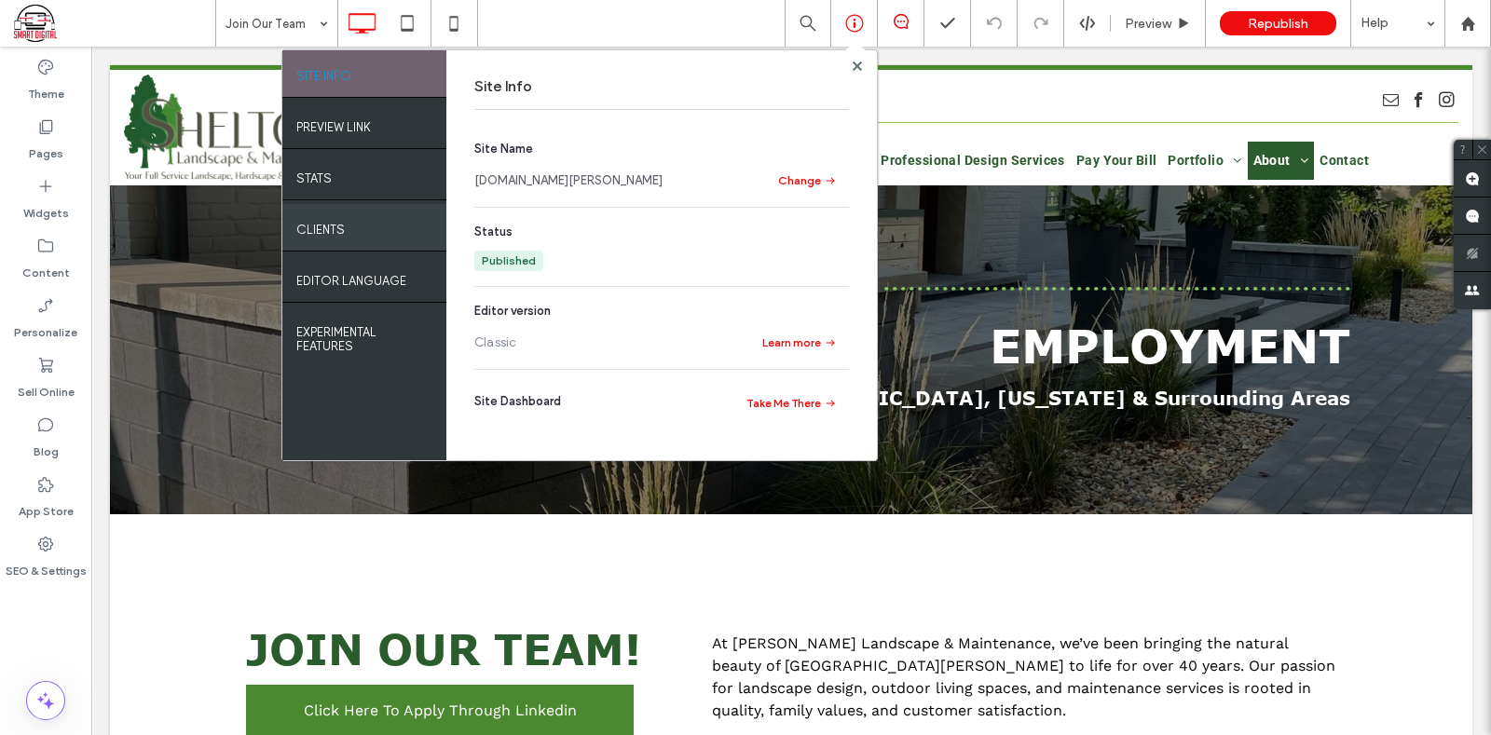
click at [336, 236] on label "Clients" at bounding box center [320, 224] width 48 height 23
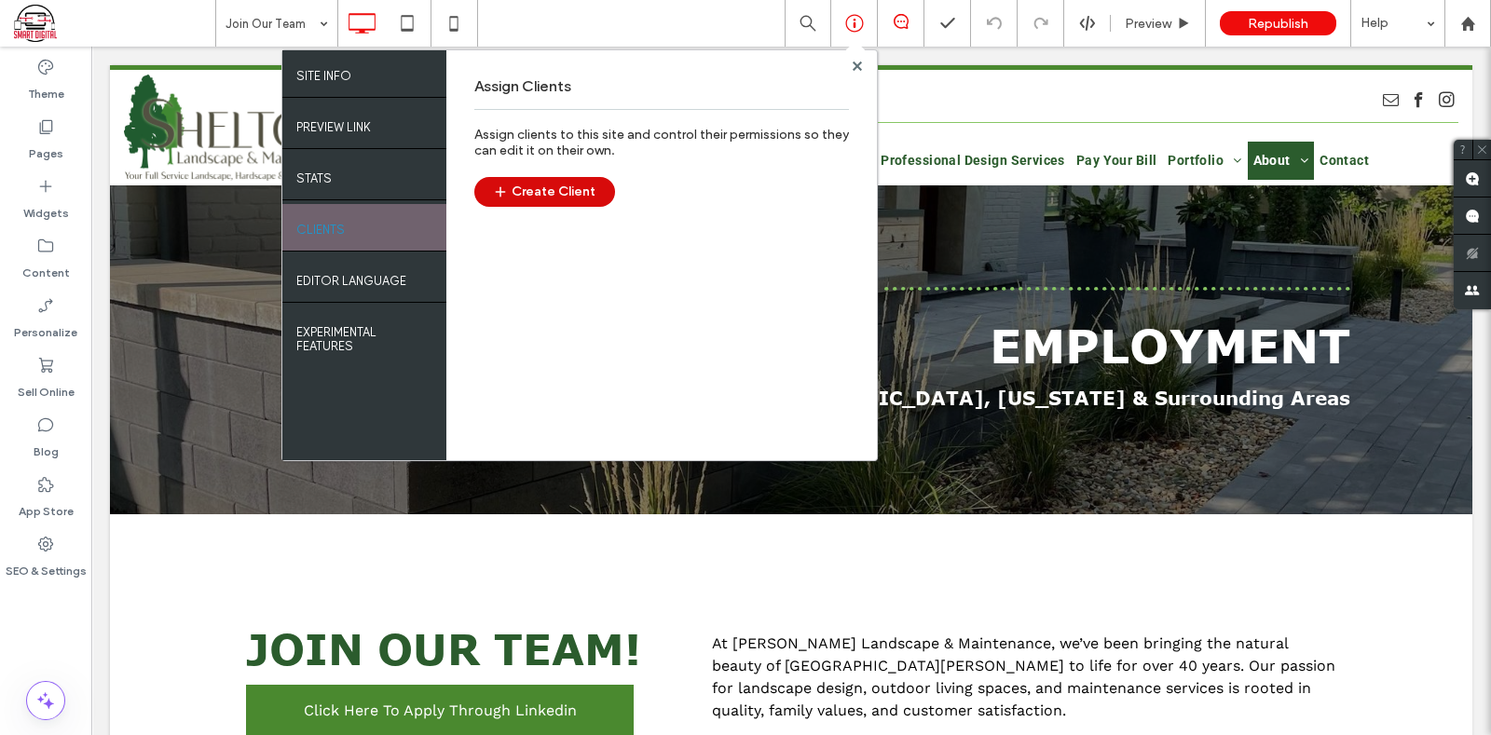
click at [571, 194] on button "Create Client" at bounding box center [544, 192] width 141 height 30
click at [1144, 31] on div "Preview" at bounding box center [1158, 23] width 95 height 47
click at [854, 68] on use at bounding box center [856, 65] width 9 height 9
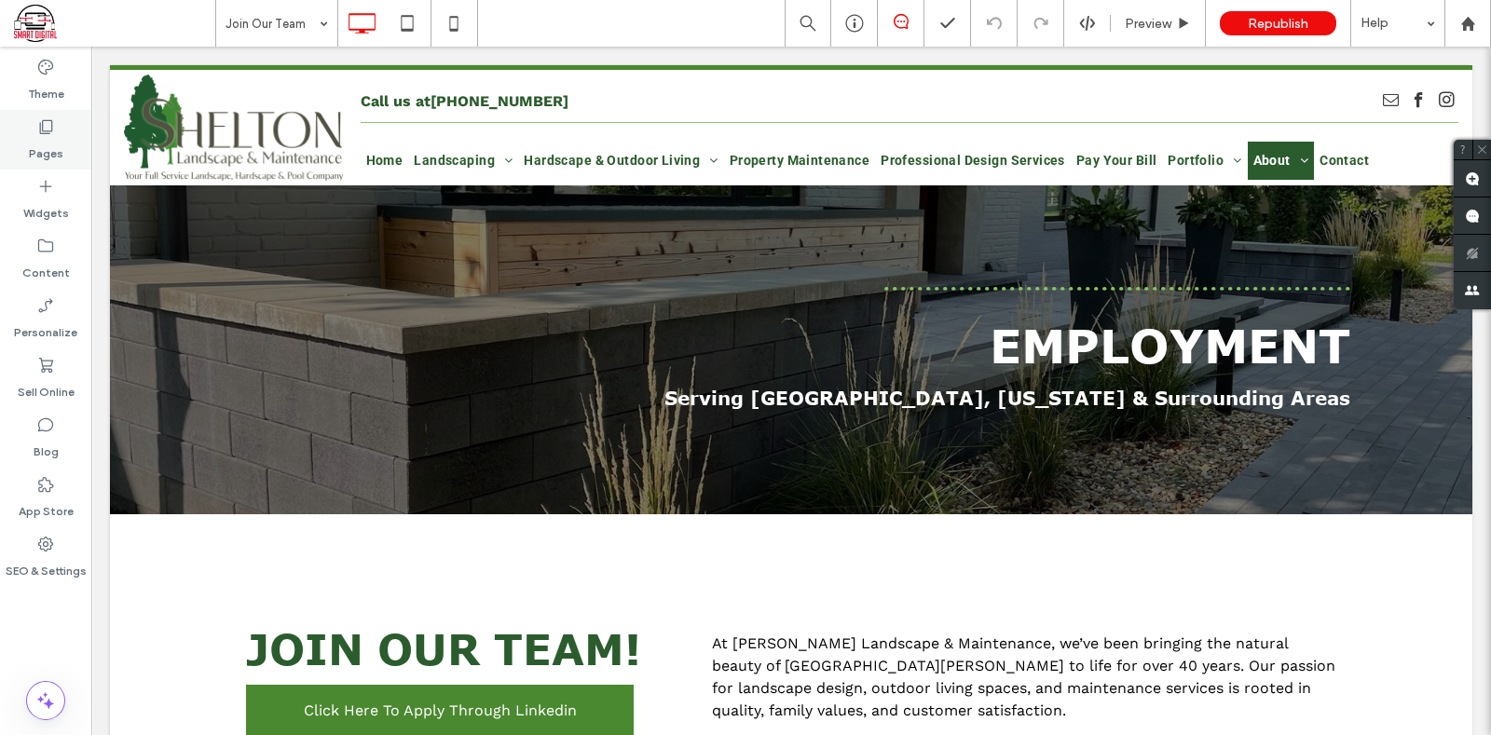
click at [39, 122] on icon at bounding box center [45, 126] width 19 height 19
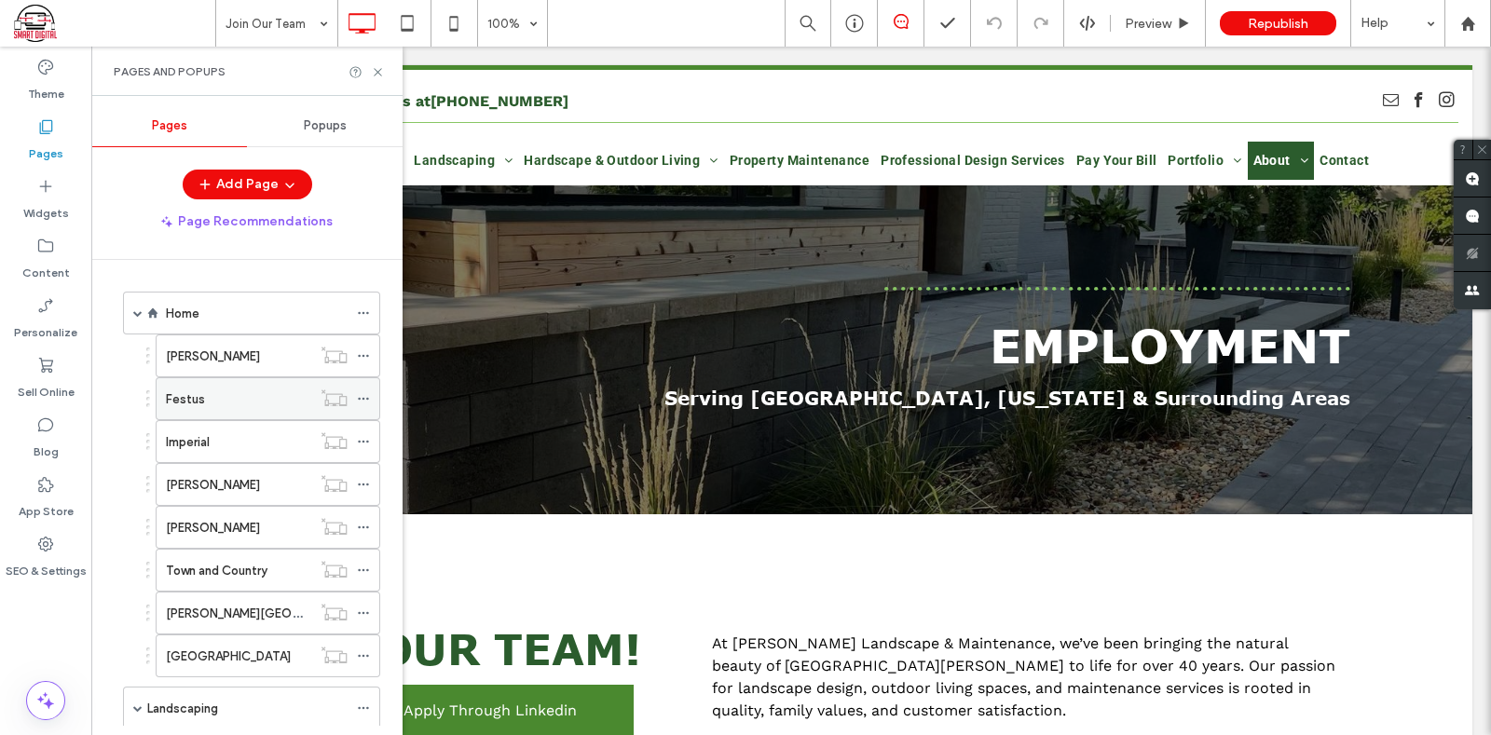
scroll to position [665, 0]
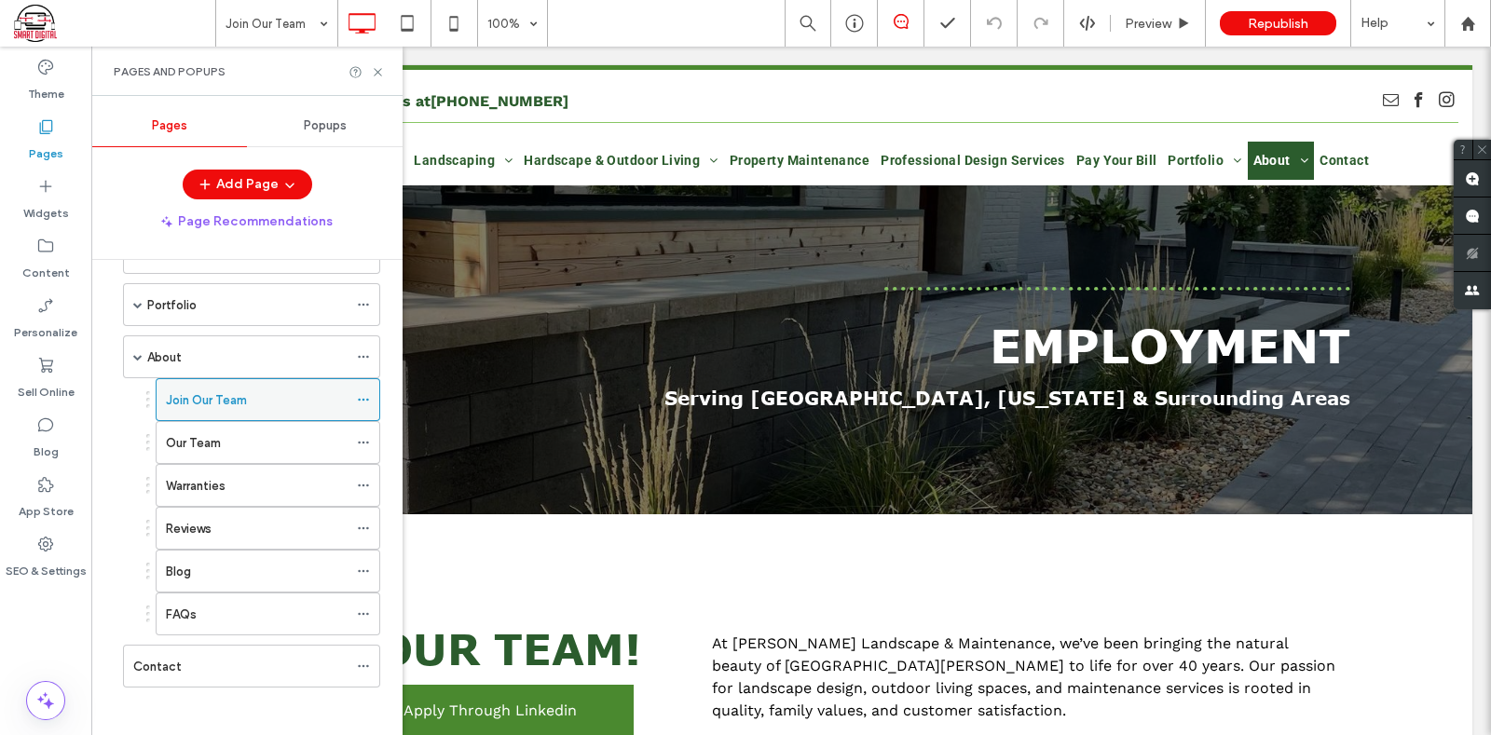
click at [214, 394] on label "Join Our Team" at bounding box center [206, 400] width 81 height 33
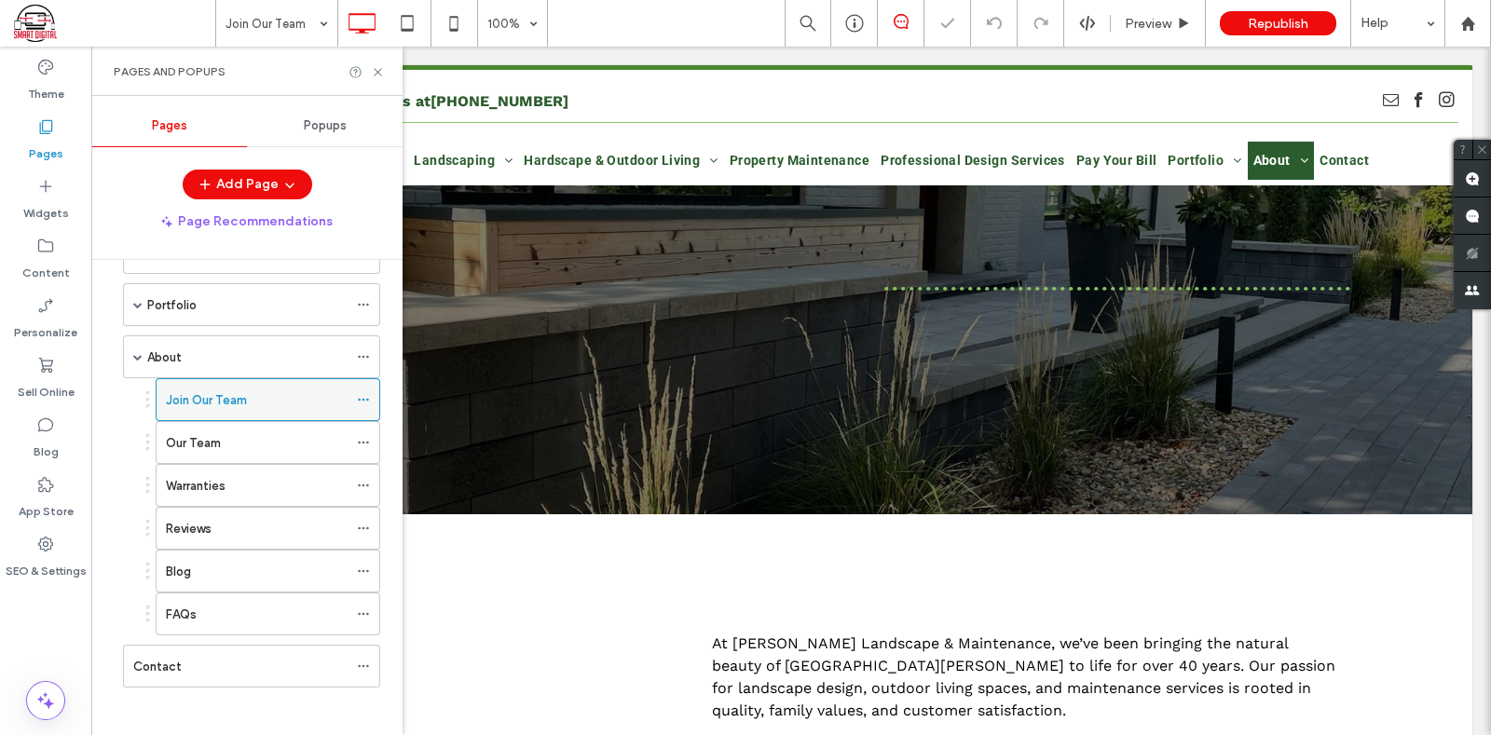
scroll to position [0, 0]
click at [363, 399] on use at bounding box center [363, 400] width 10 height 3
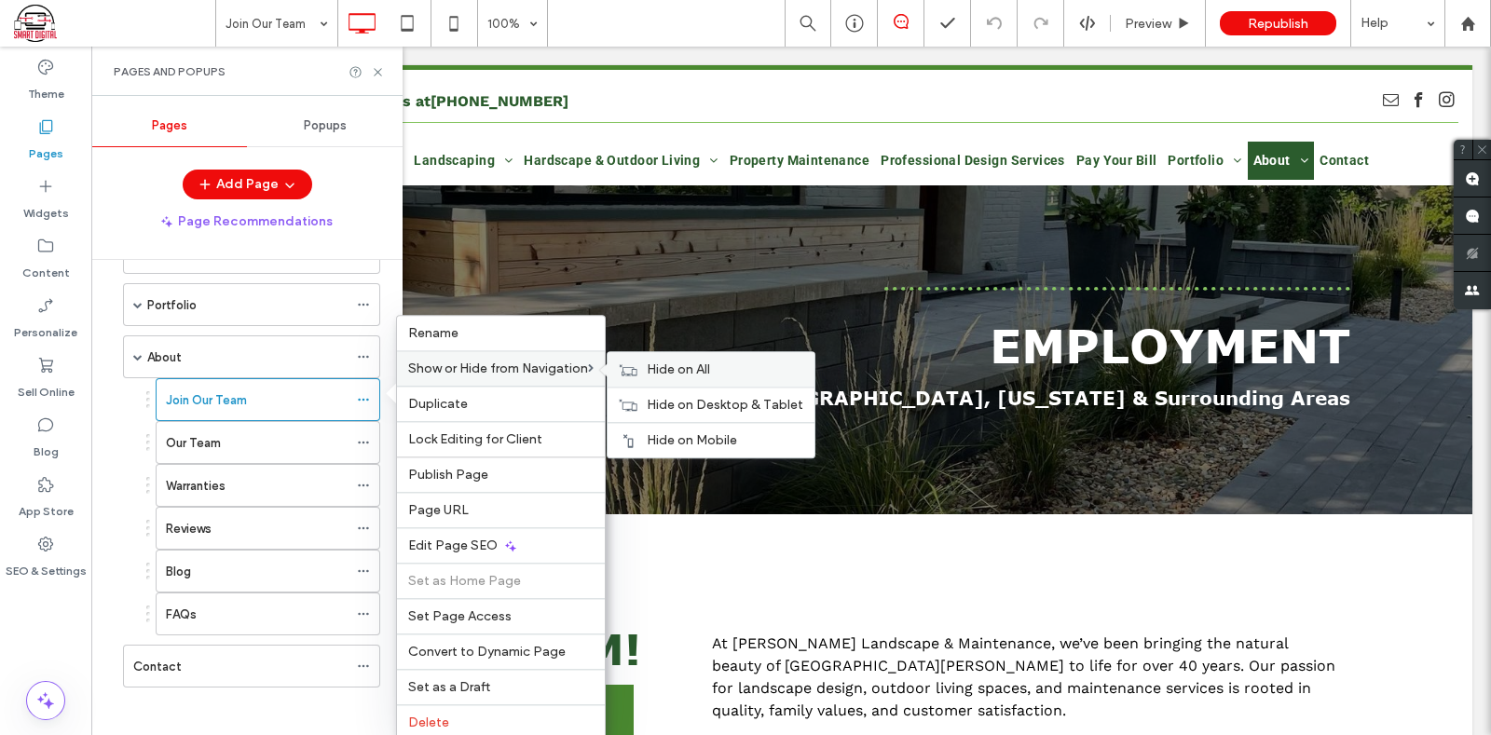
click at [715, 371] on label "Hide on All" at bounding box center [725, 370] width 157 height 16
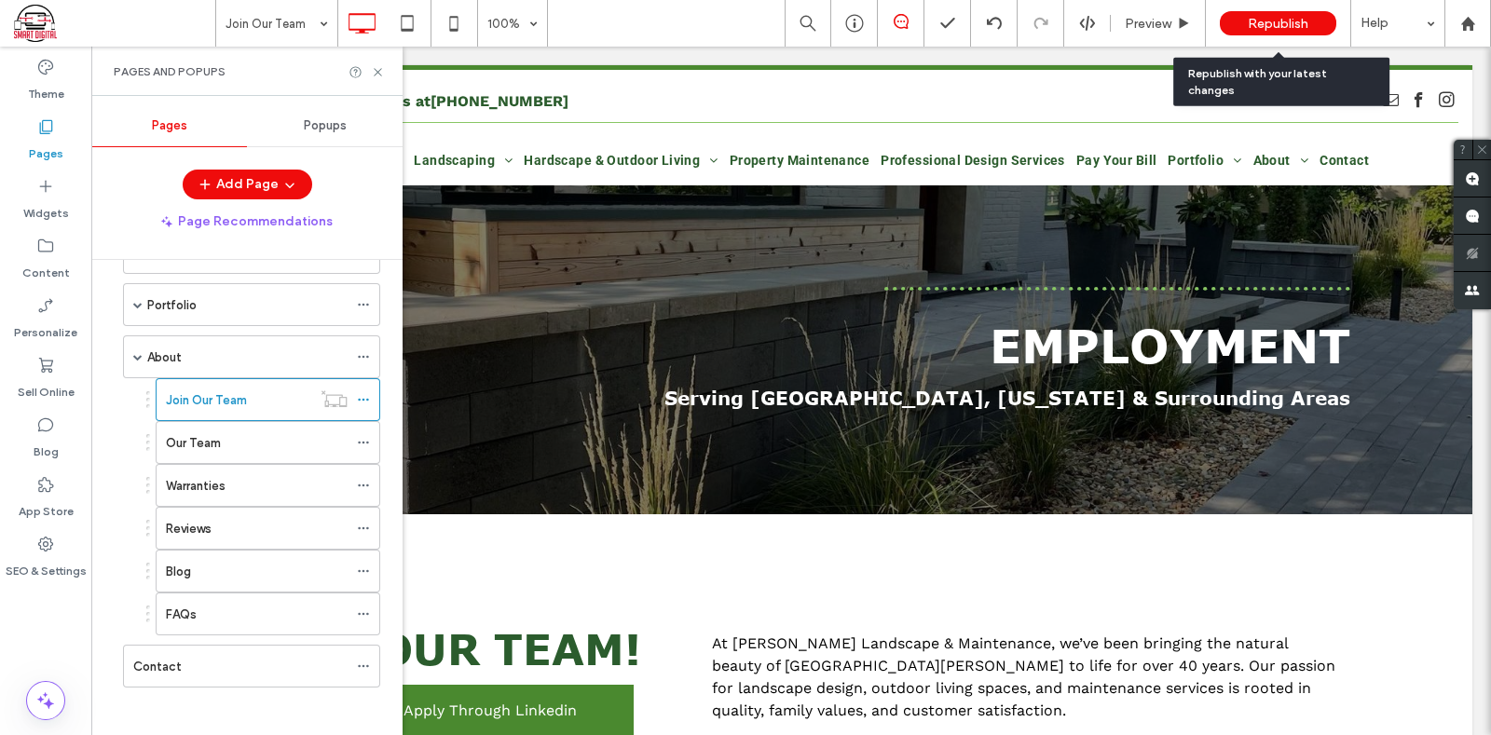
click at [1273, 16] on span "Republish" at bounding box center [1278, 24] width 61 height 16
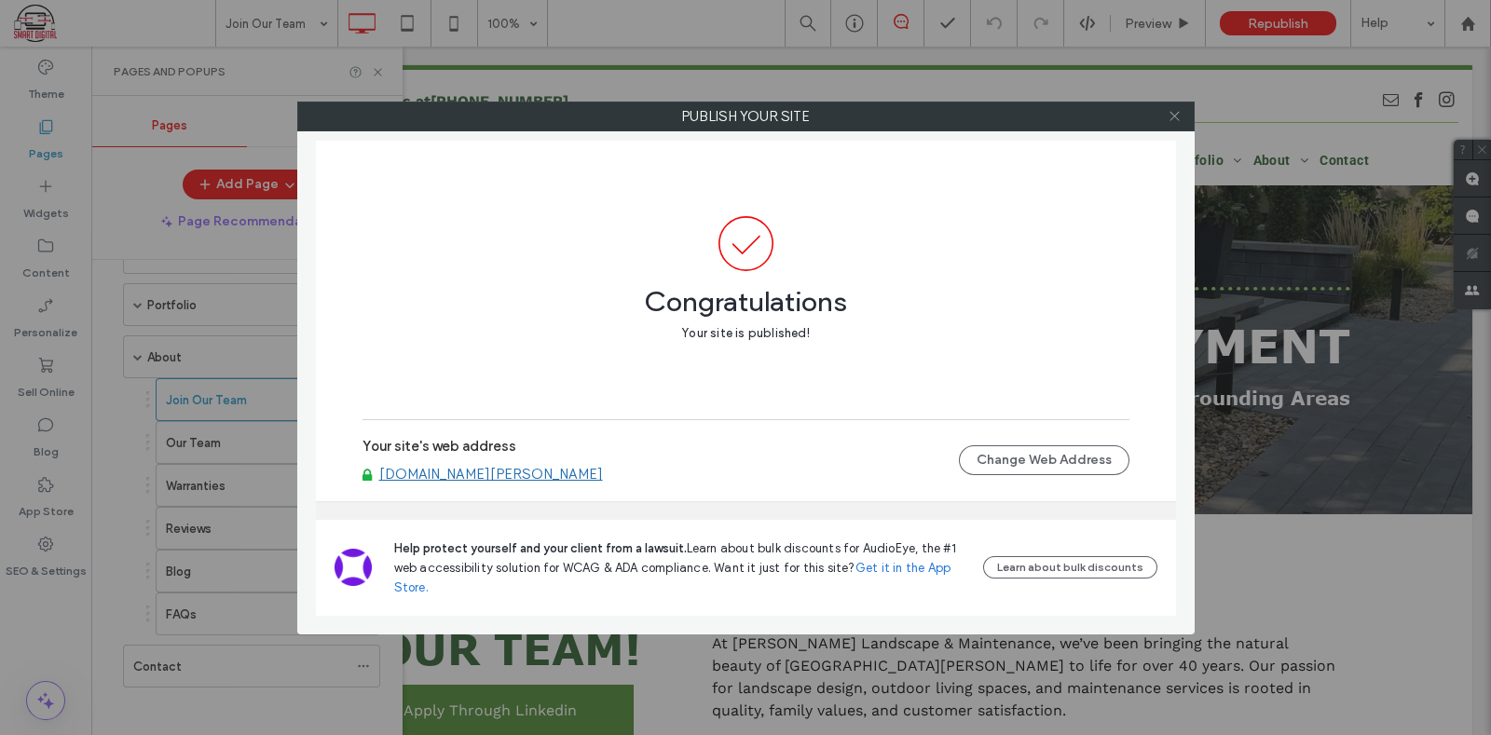
click at [1168, 105] on span at bounding box center [1175, 117] width 14 height 28
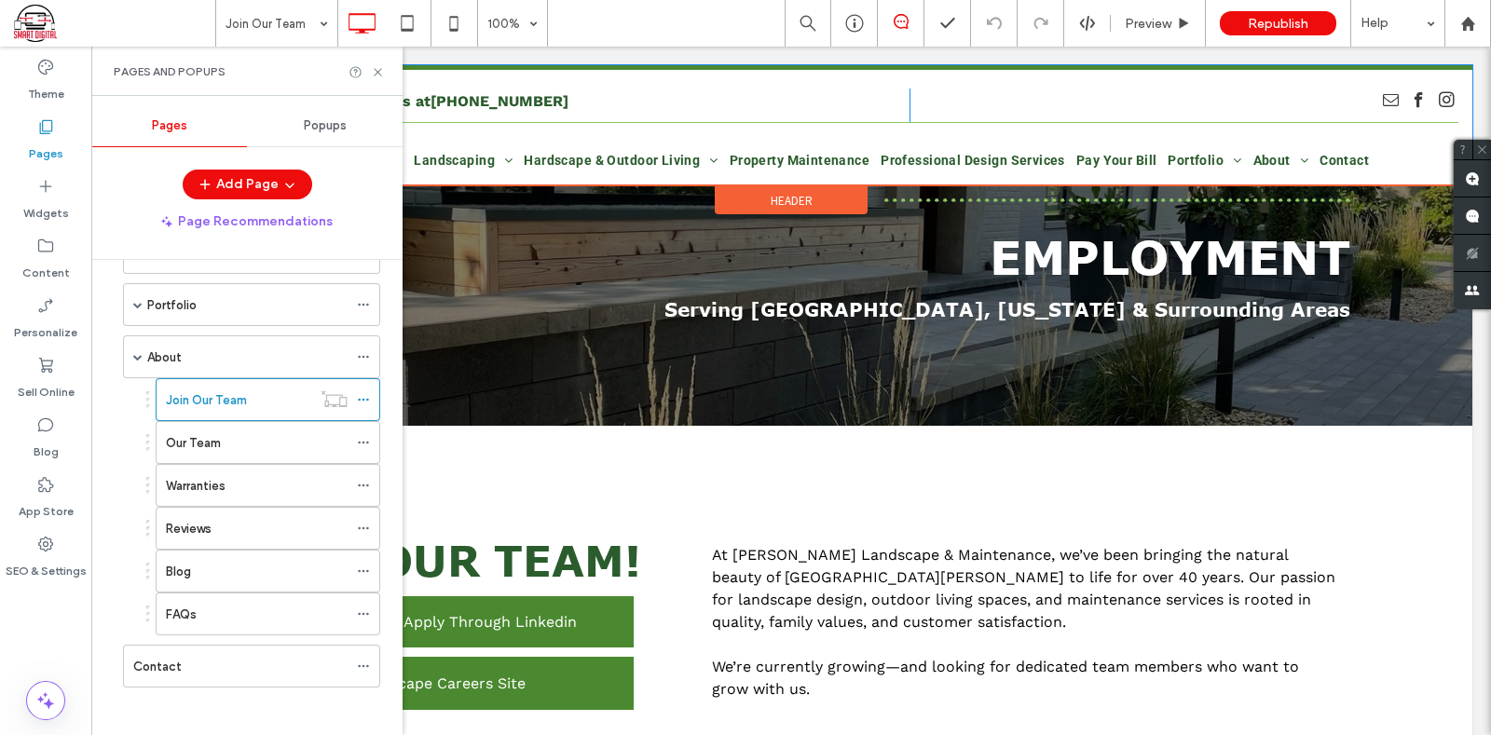
scroll to position [116, 0]
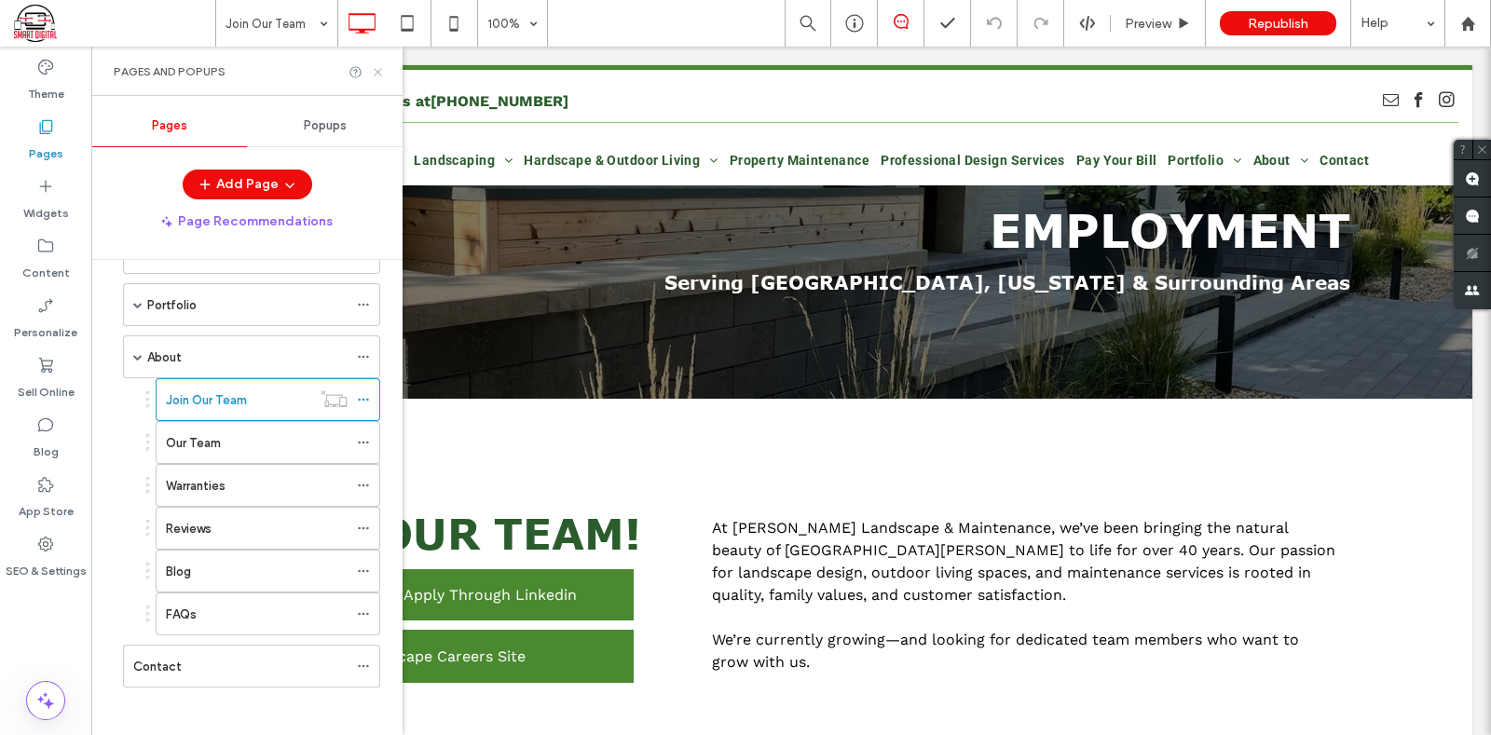
click at [377, 71] on use at bounding box center [377, 71] width 7 height 7
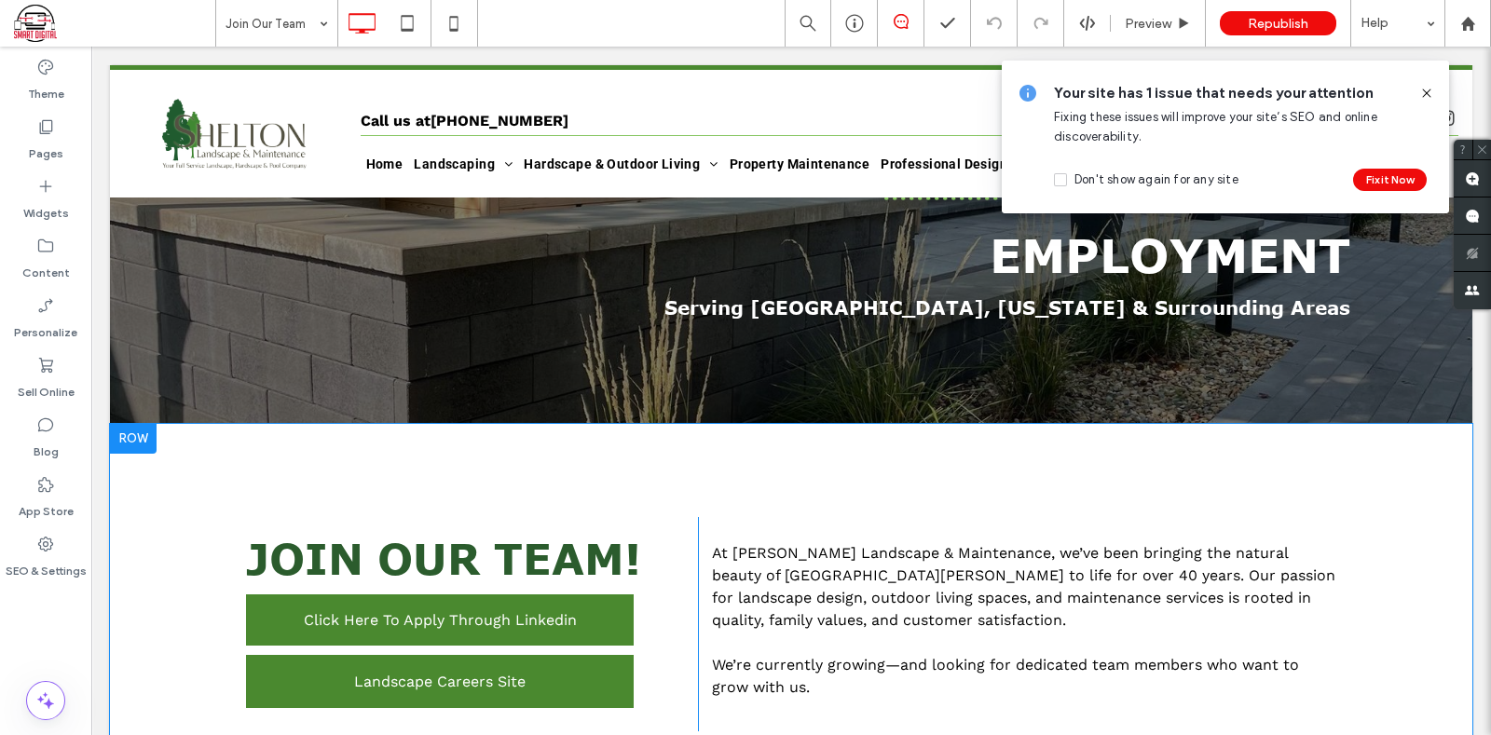
scroll to position [0, 0]
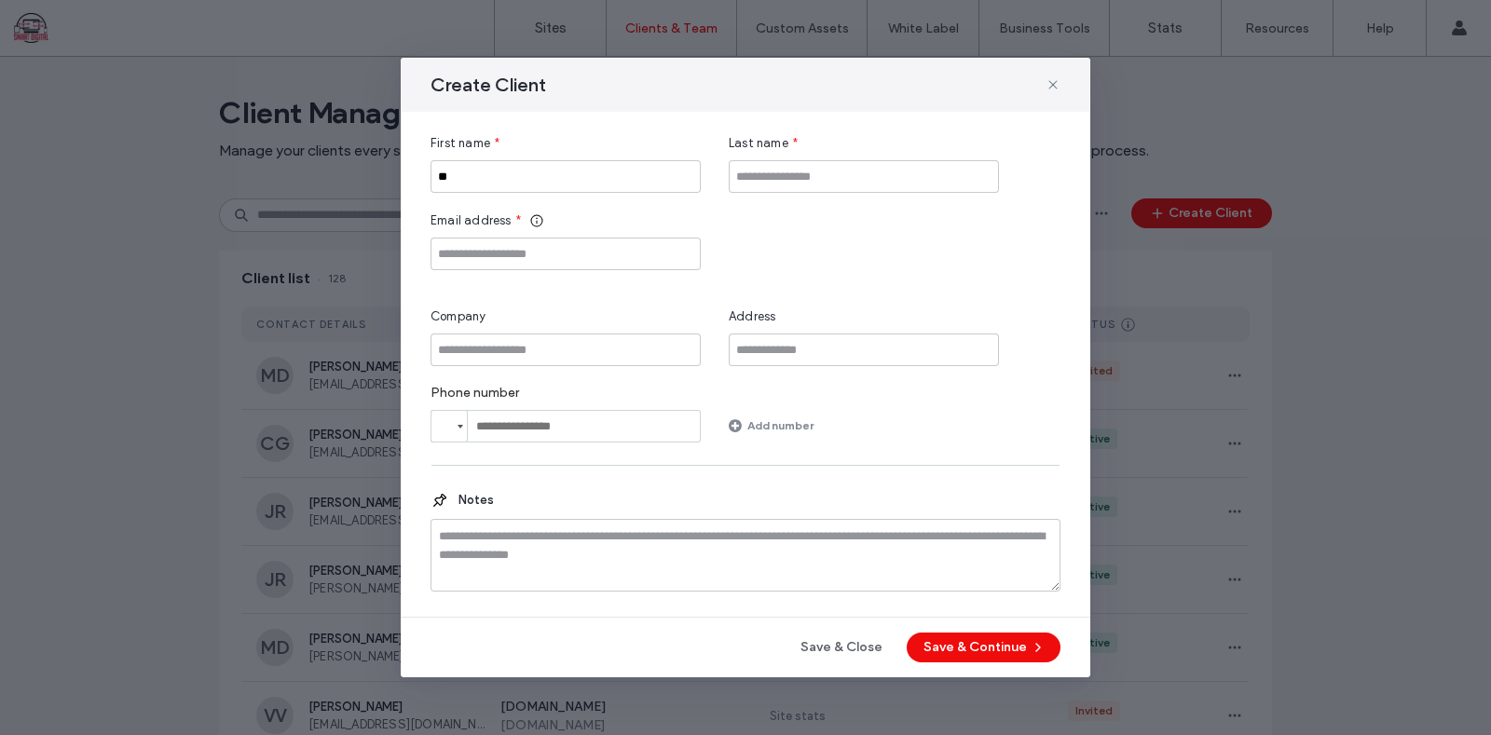
type input "*"
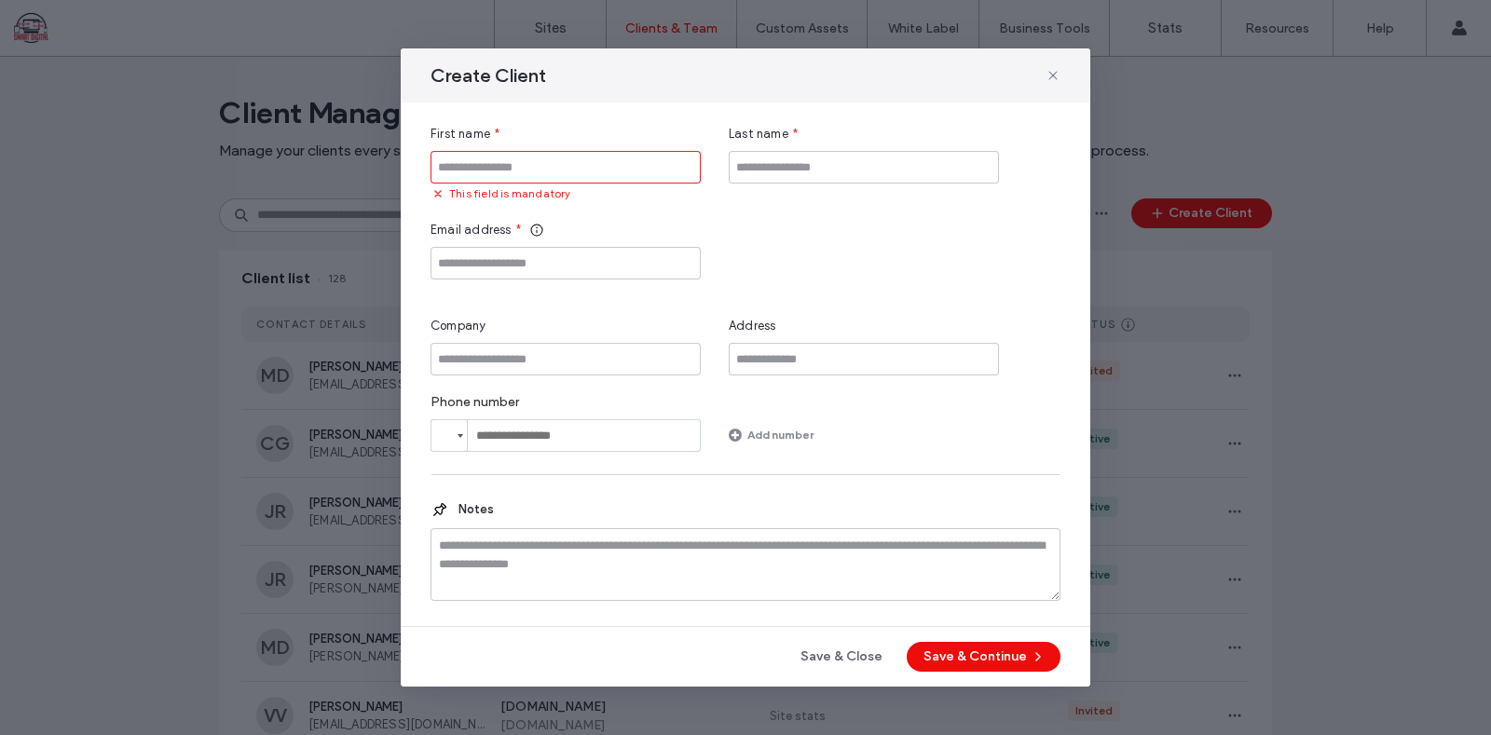
type input "*"
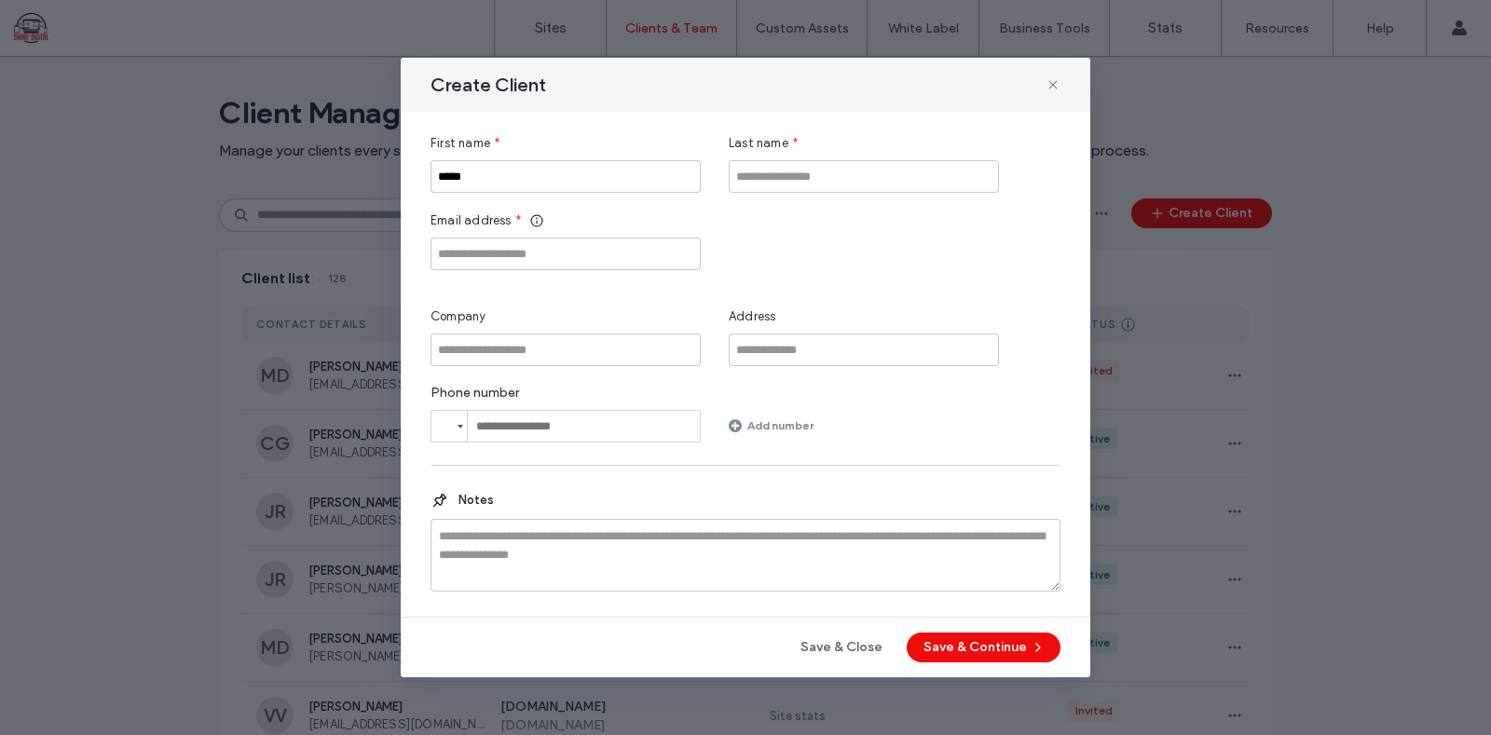
type input "*****"
type input "*"
type input "*****"
click at [551, 256] on input "Email address" at bounding box center [566, 254] width 270 height 33
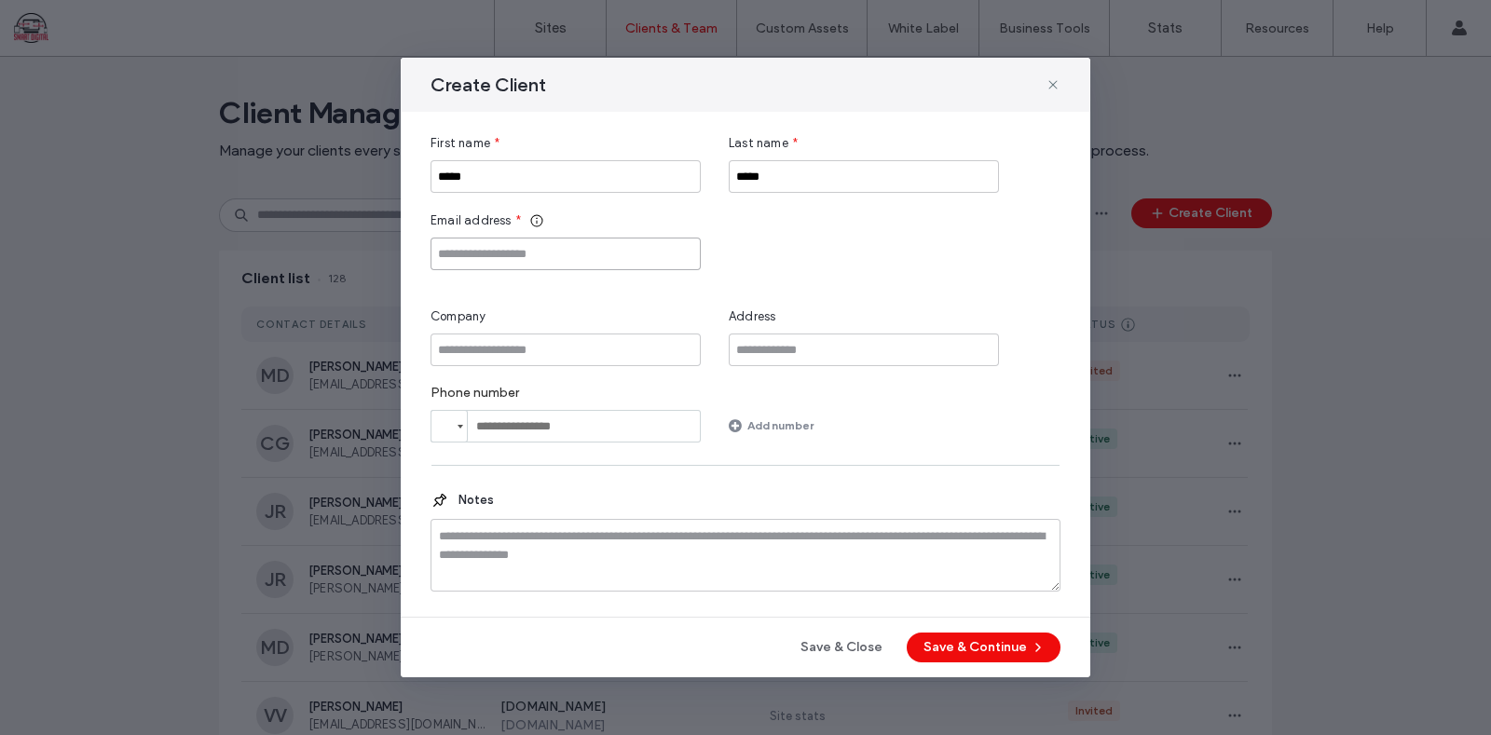
click at [458, 249] on input "Email address" at bounding box center [566, 254] width 270 height 33
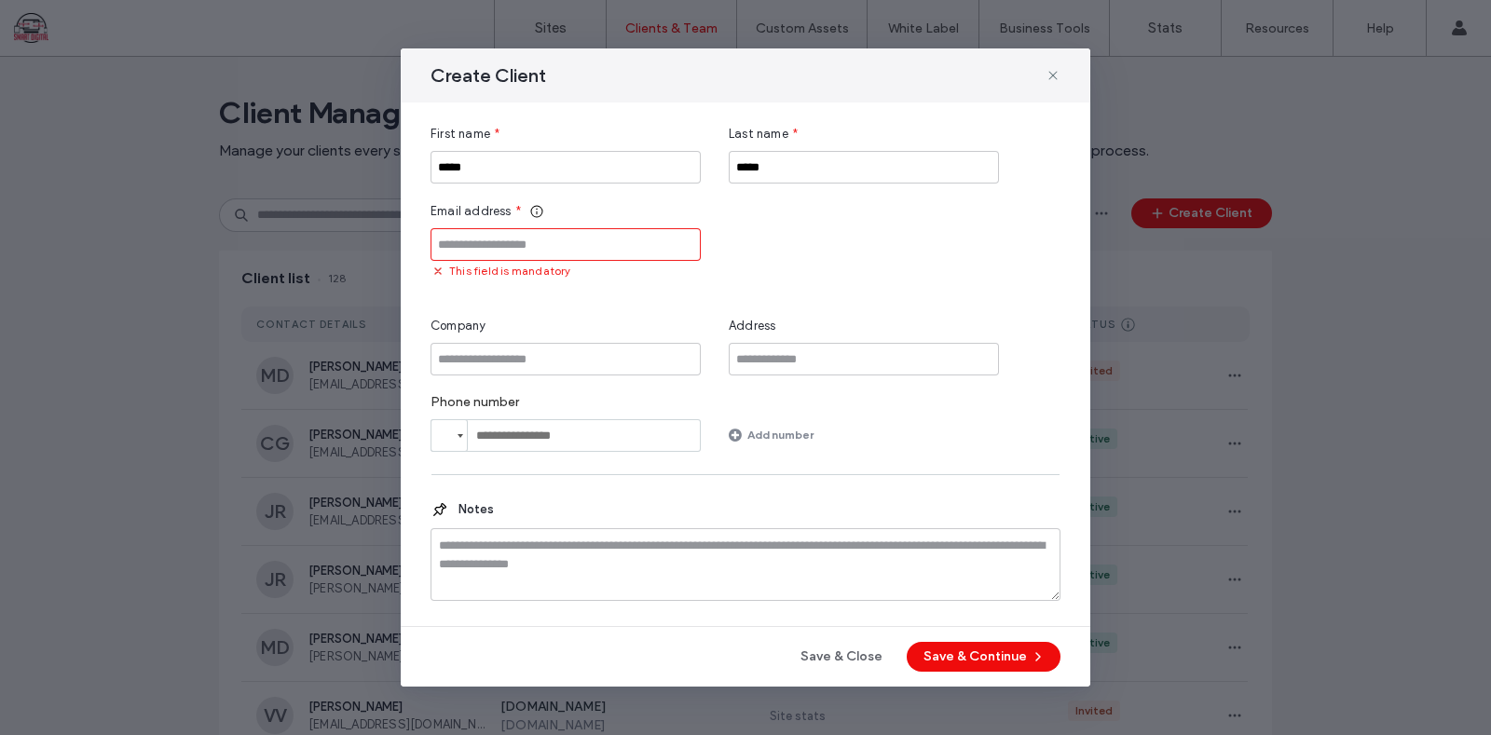
click at [515, 244] on input "Email address" at bounding box center [566, 244] width 270 height 33
paste input "**********"
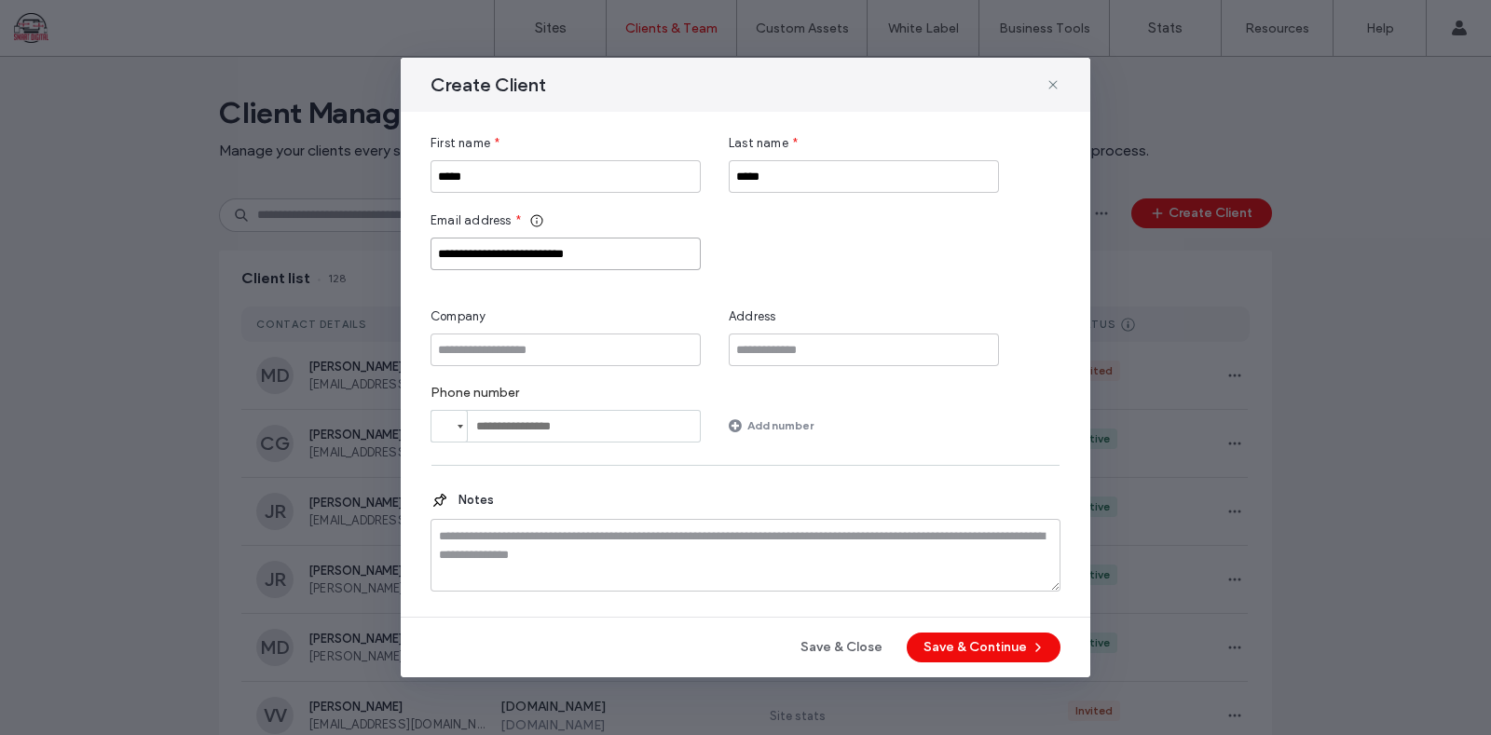
type input "**********"
click at [587, 351] on input "Company" at bounding box center [566, 350] width 270 height 33
click at [517, 352] on input "Company" at bounding box center [566, 350] width 270 height 33
paste input "**********"
type input "**********"
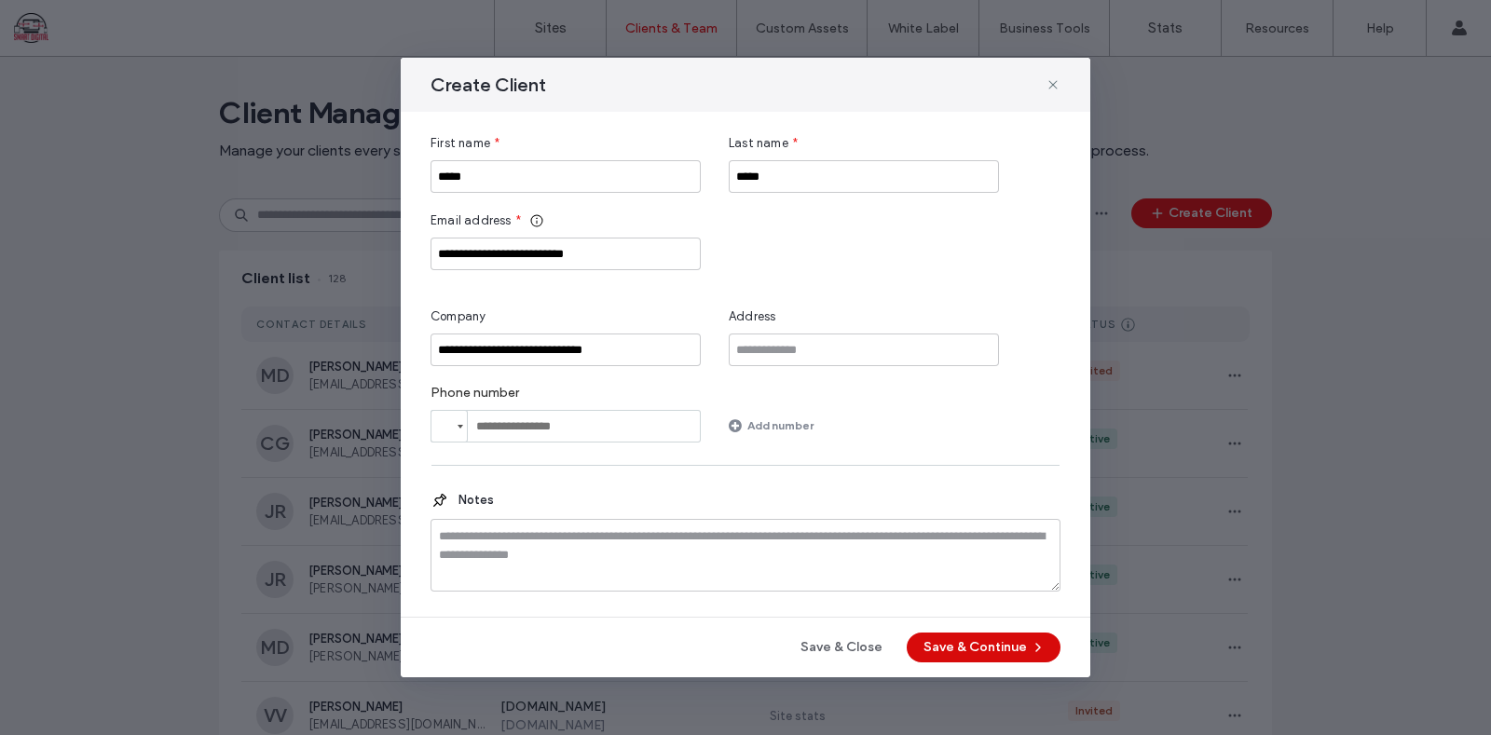
click at [975, 650] on button "Save & Continue" at bounding box center [984, 648] width 154 height 30
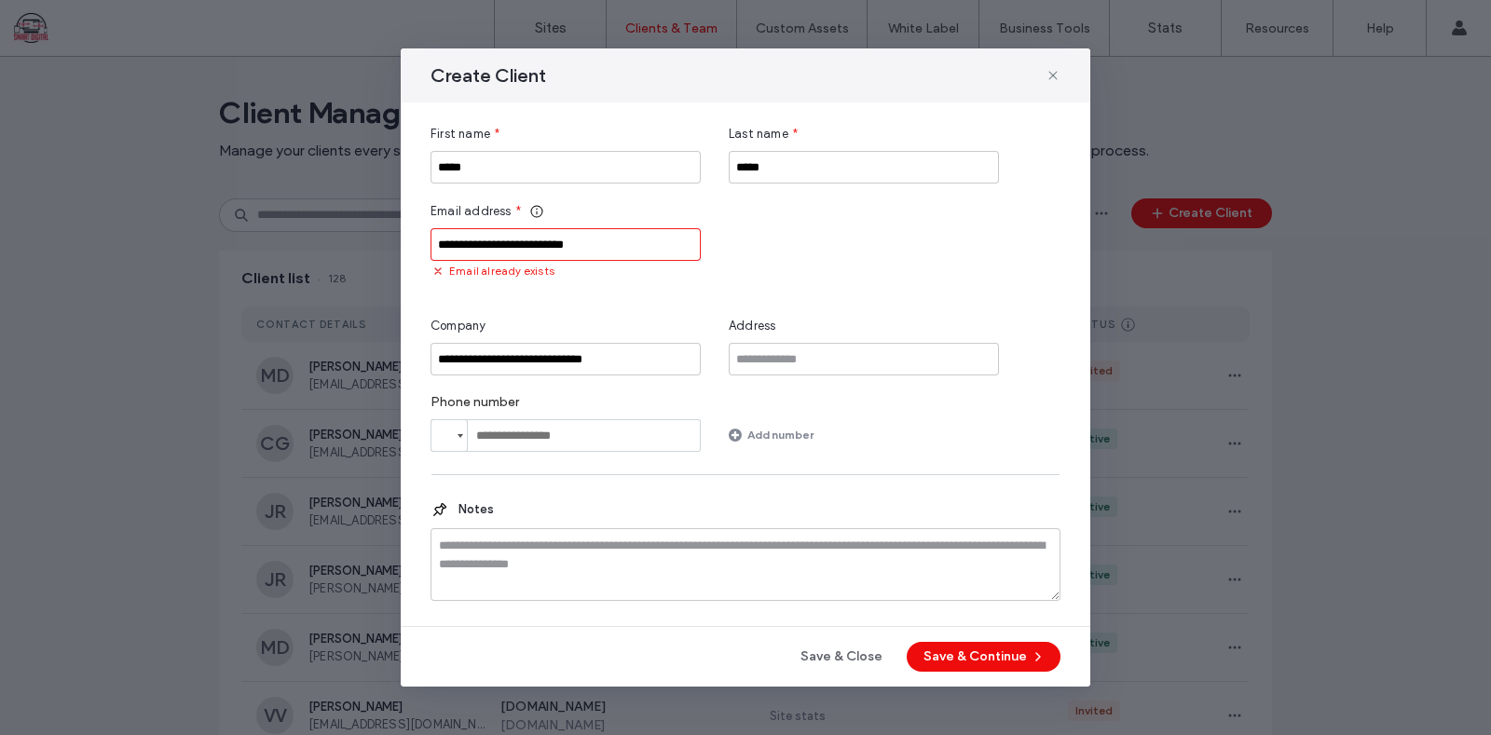
click at [432, 271] on icon at bounding box center [438, 271] width 15 height 15
drag, startPoint x: 624, startPoint y: 240, endPoint x: 426, endPoint y: 242, distance: 198.5
click at [423, 244] on div "**********" at bounding box center [746, 365] width 690 height 524
click at [976, 652] on button "Save & Continue" at bounding box center [984, 657] width 154 height 30
click at [1036, 654] on use "button" at bounding box center [1038, 656] width 4 height 7
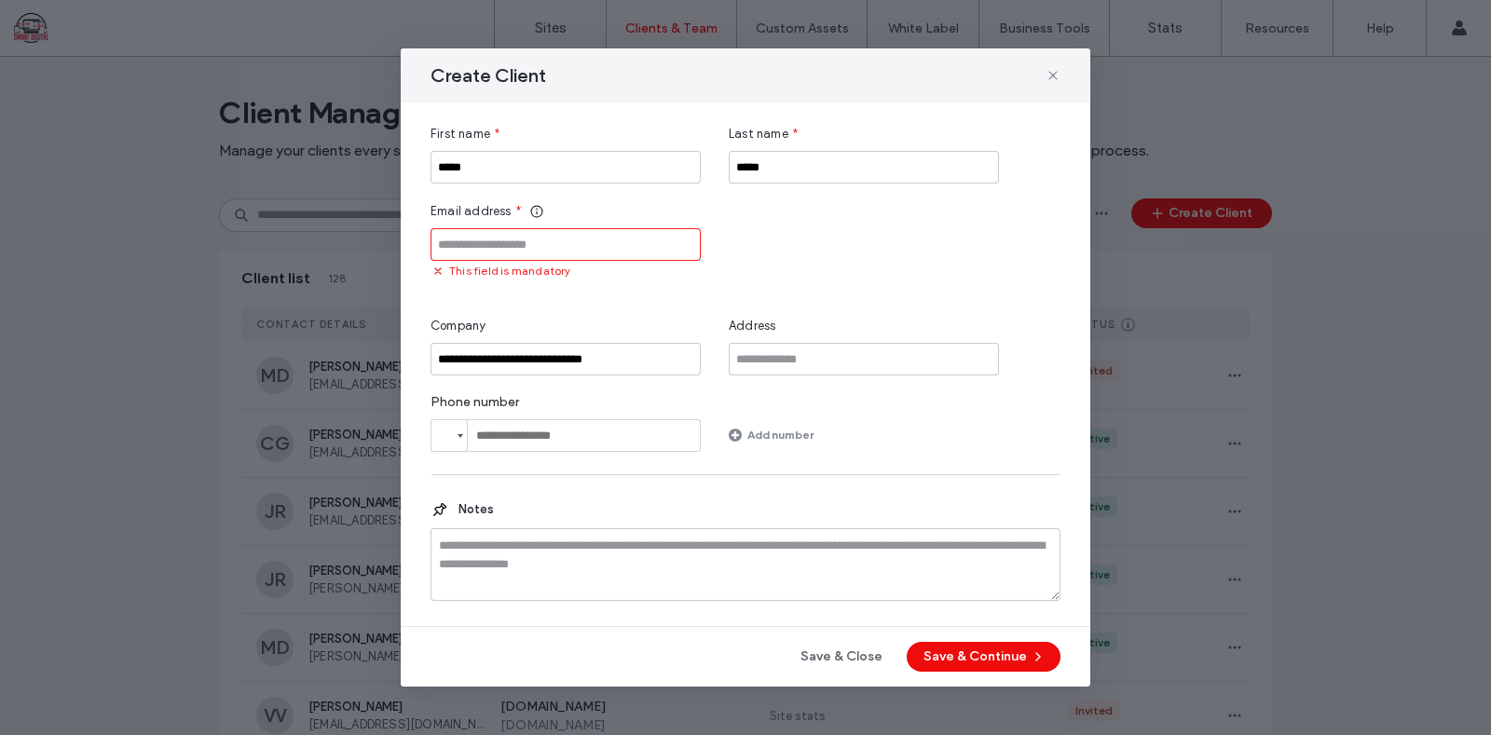
click at [533, 241] on input "Email address" at bounding box center [566, 244] width 270 height 33
click at [1048, 74] on icon at bounding box center [1053, 75] width 15 height 15
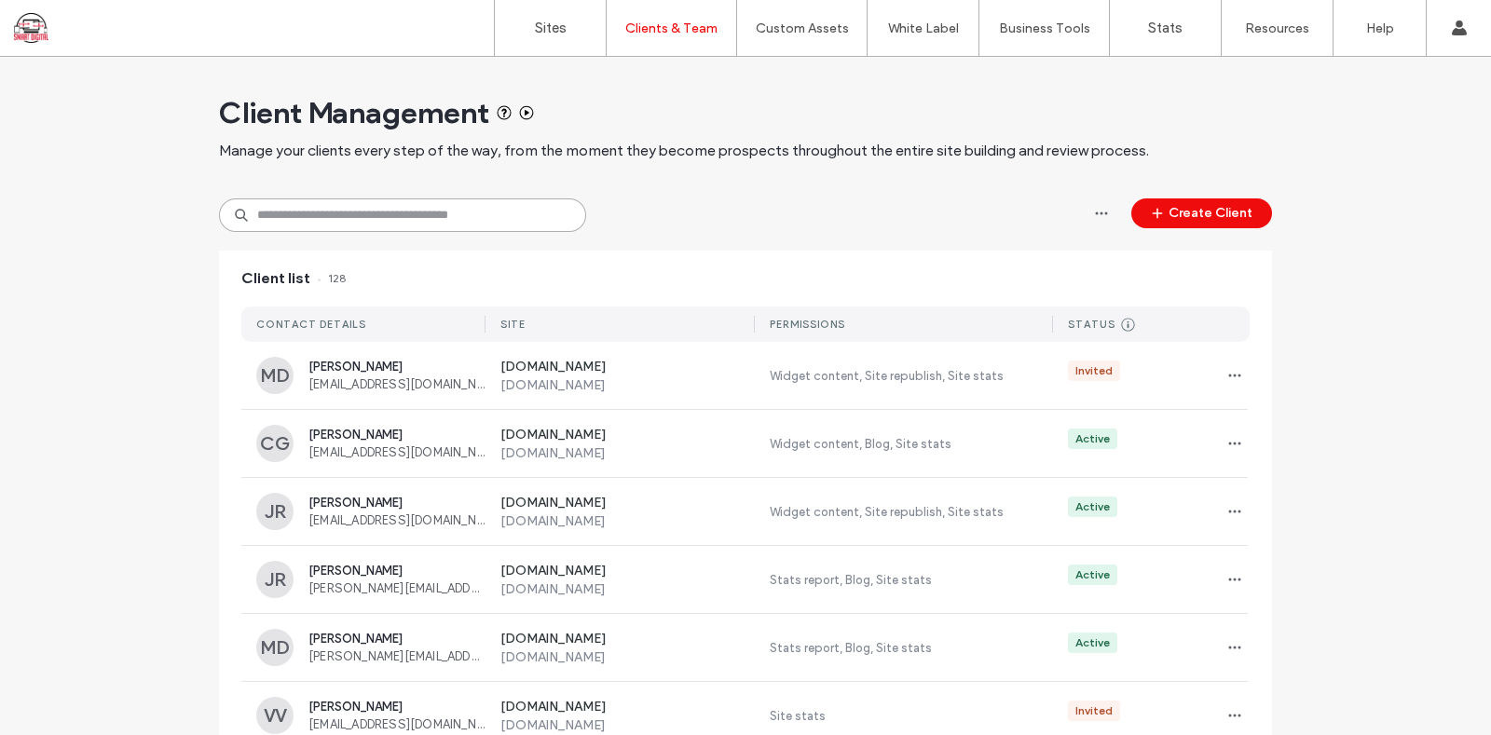
click at [352, 203] on input at bounding box center [402, 216] width 367 height 34
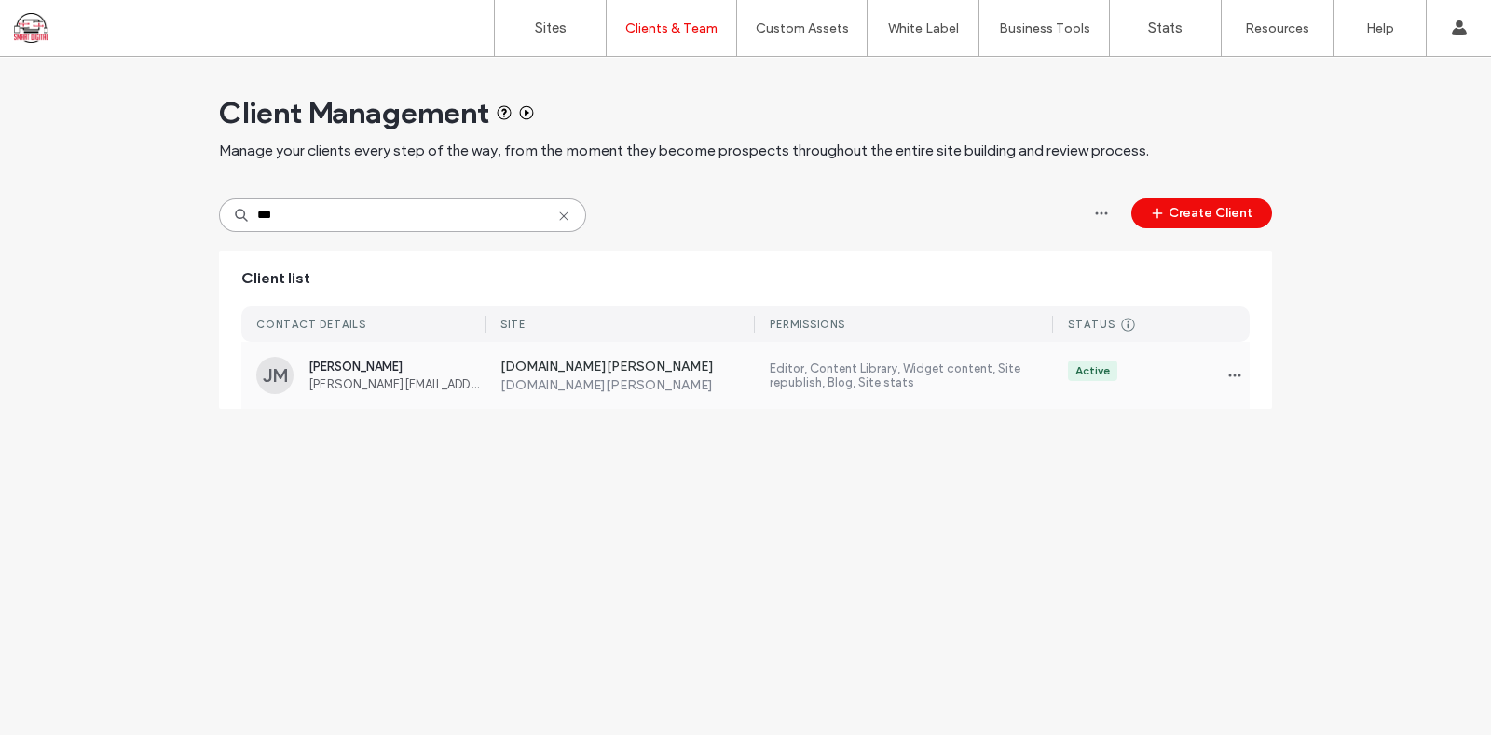
type input "***"
click at [332, 362] on span "Julie Meyer" at bounding box center [396, 367] width 177 height 14
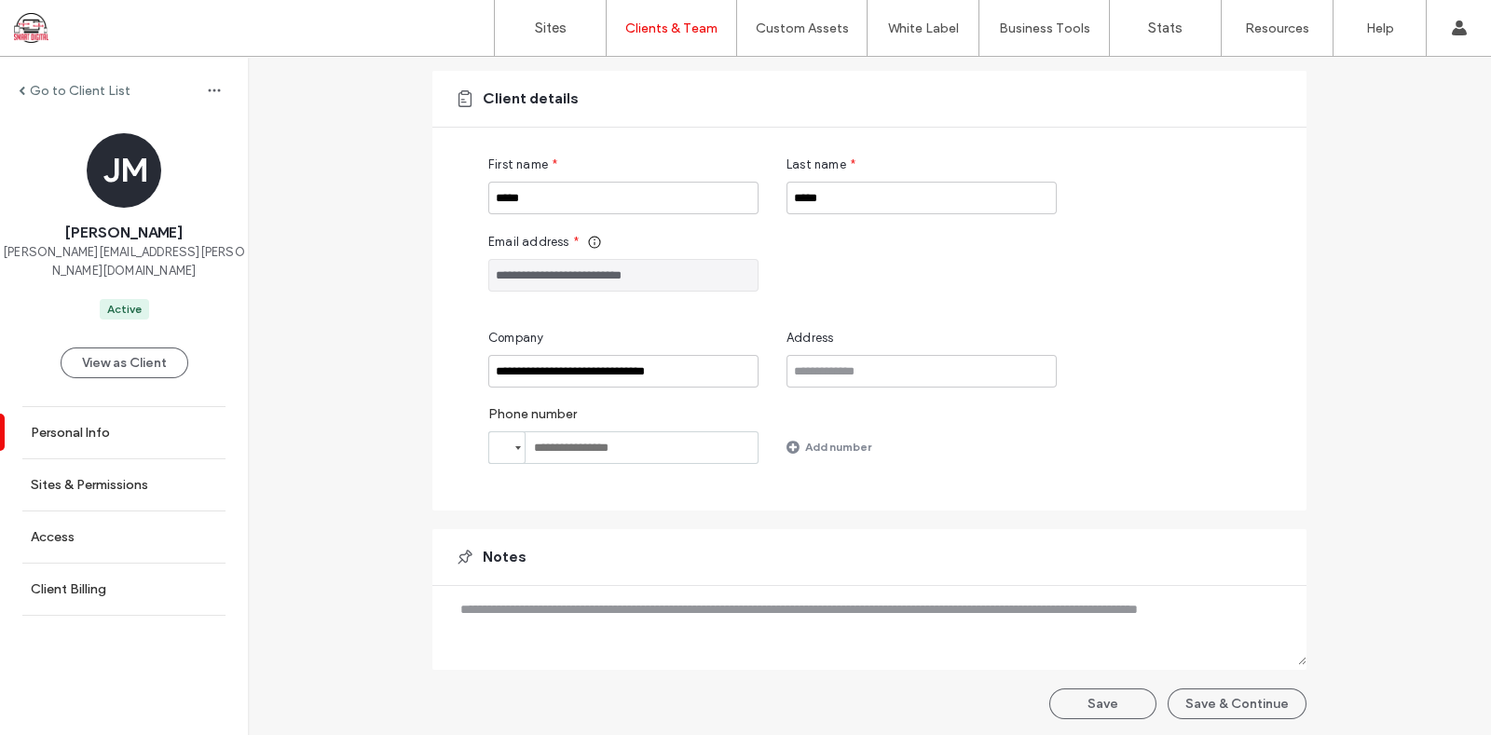
scroll to position [130, 0]
click at [1230, 703] on button "Save & Continue" at bounding box center [1237, 703] width 139 height 31
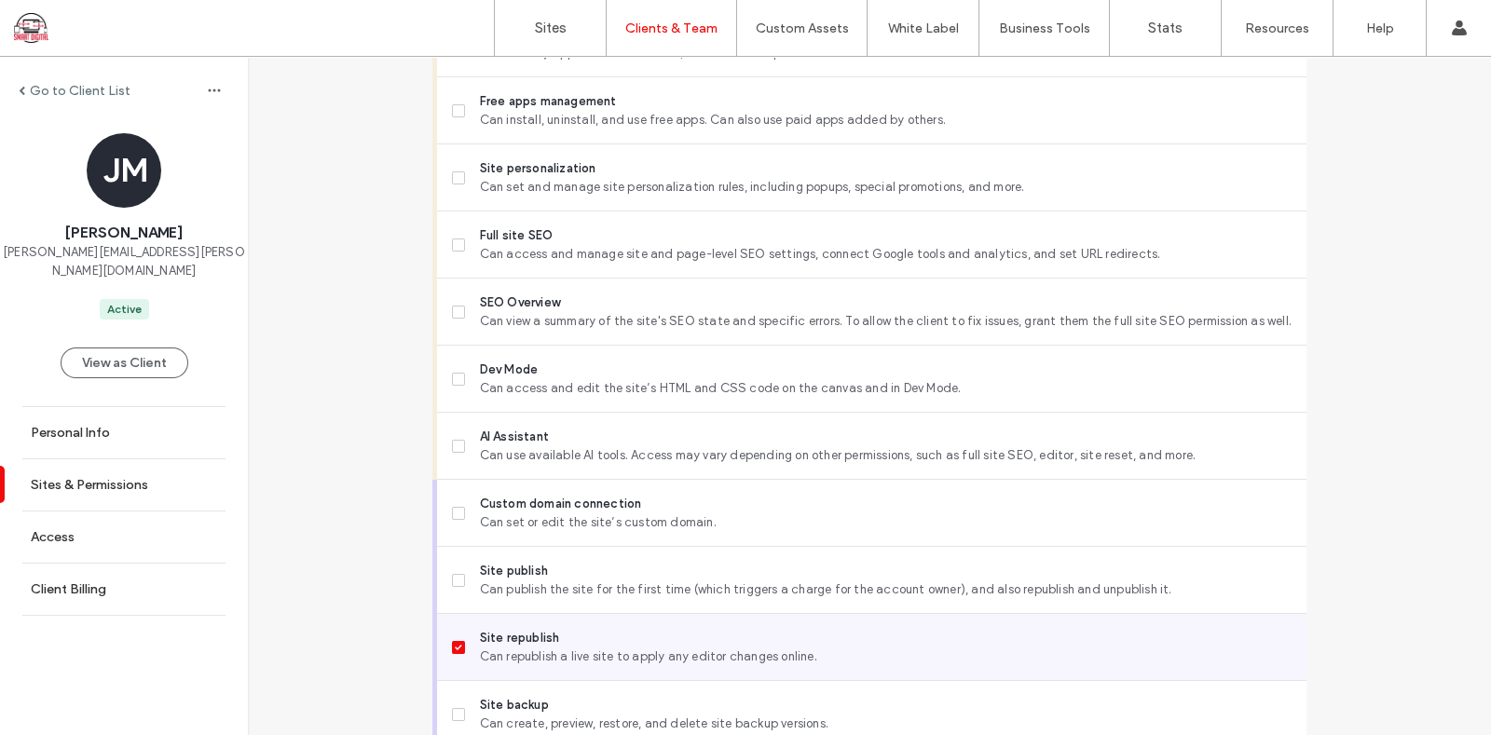
scroll to position [1596, 0]
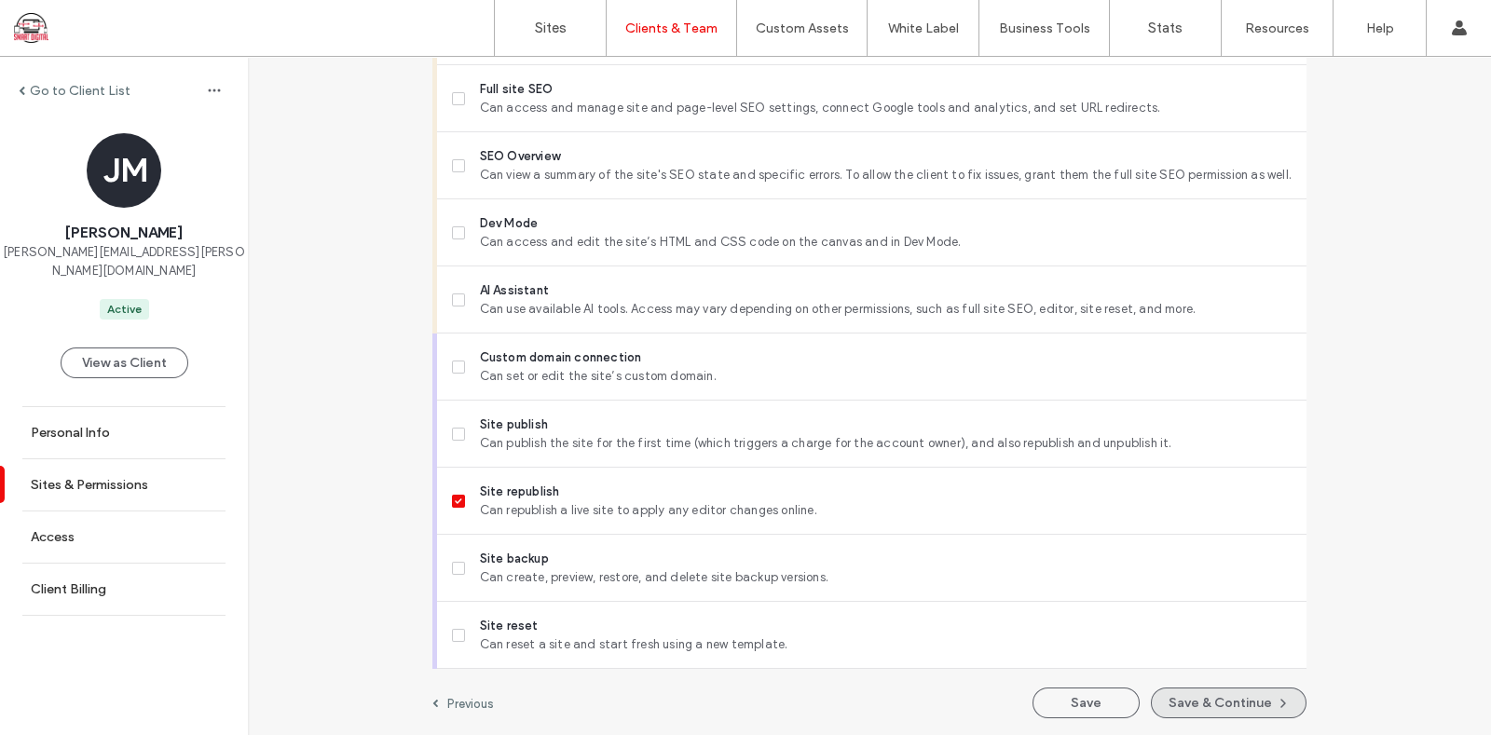
click at [1249, 701] on button "Save & Continue" at bounding box center [1229, 703] width 156 height 31
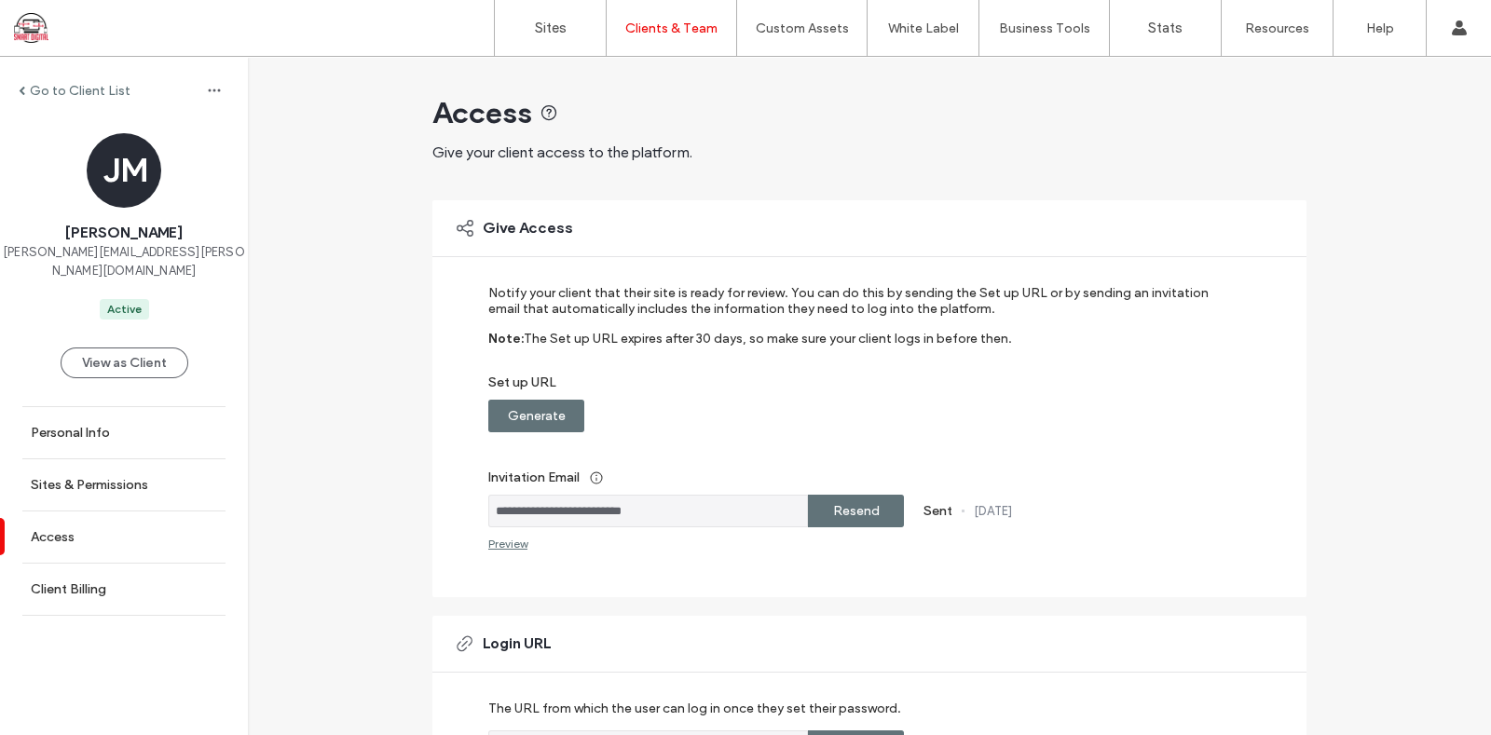
click at [892, 516] on div "Resend" at bounding box center [856, 511] width 96 height 33
click at [521, 405] on label "Generate" at bounding box center [537, 416] width 58 height 34
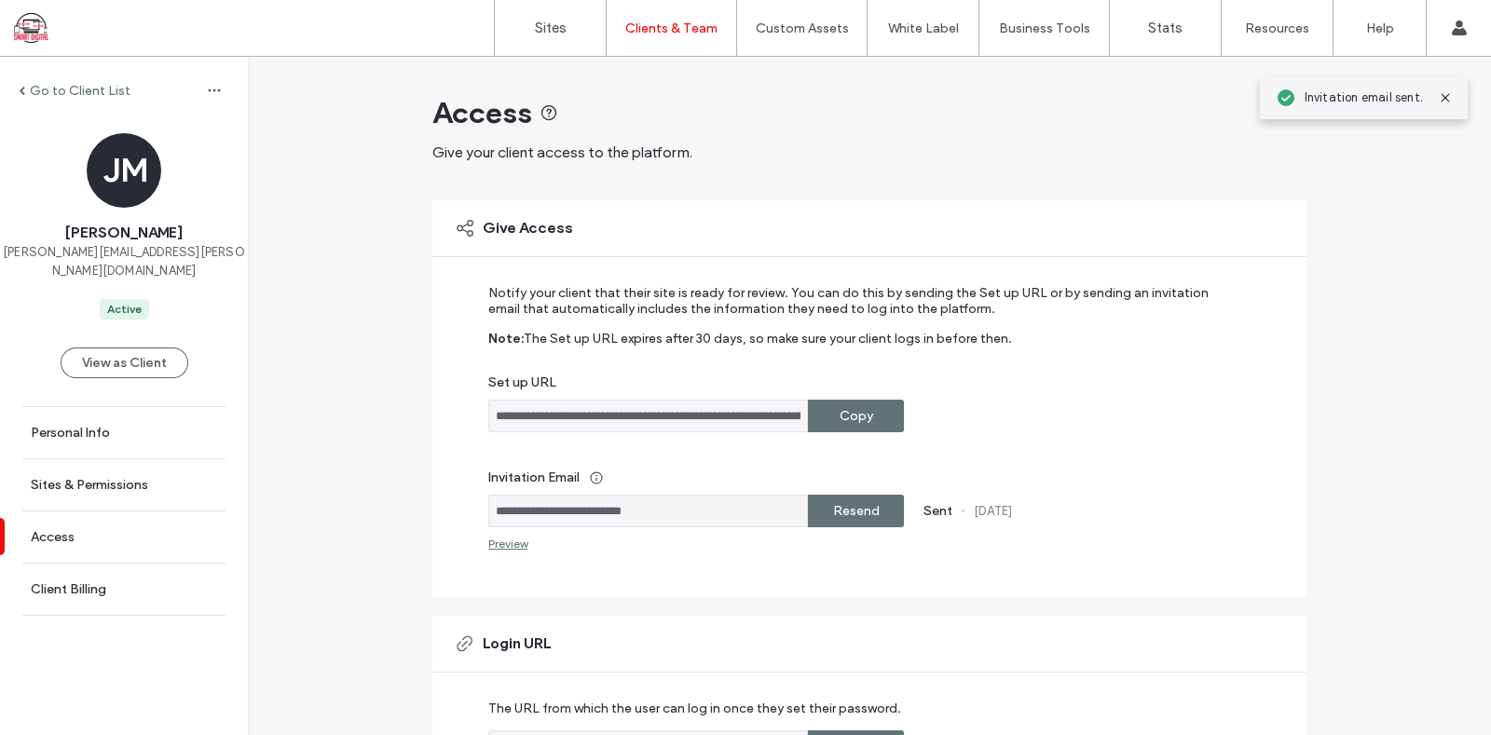
click at [839, 515] on label "Resend" at bounding box center [856, 511] width 47 height 34
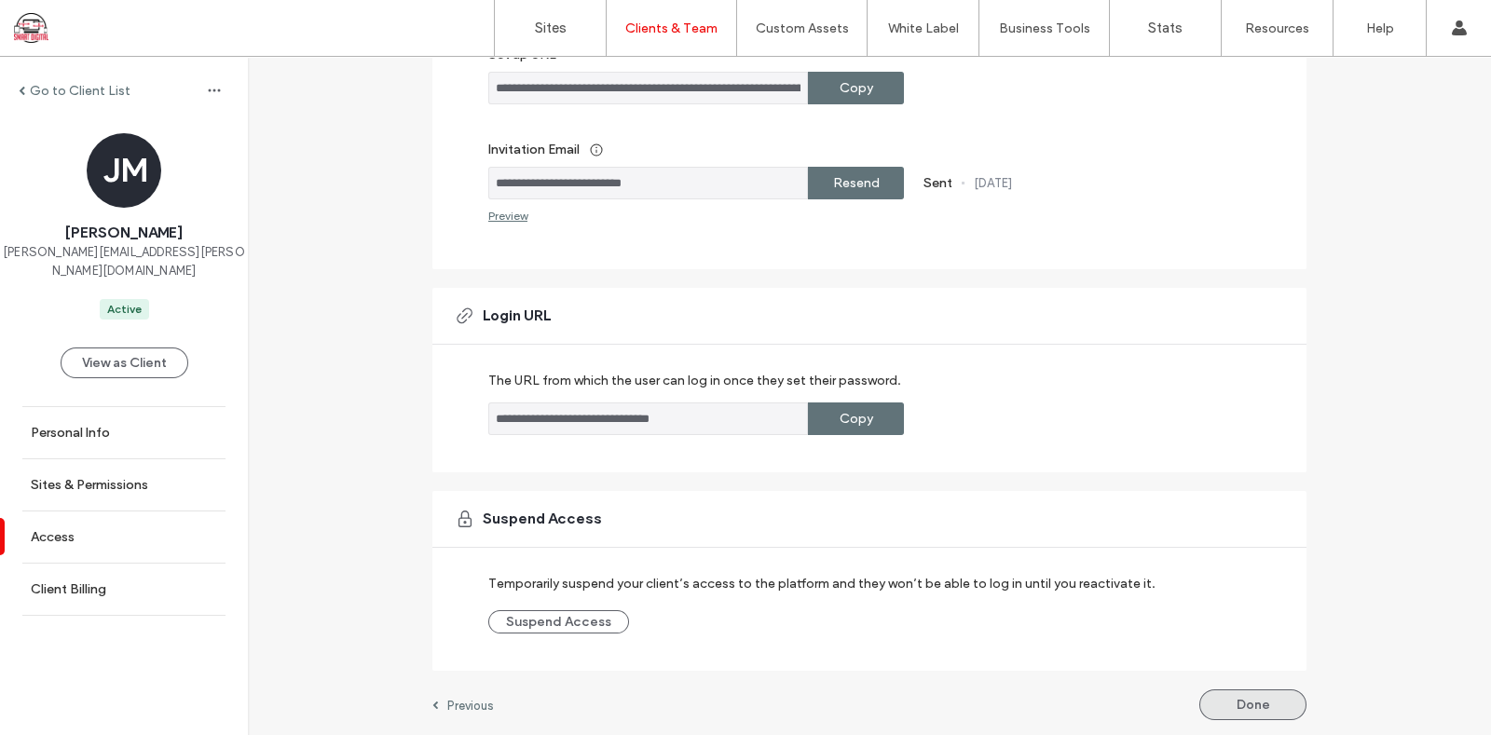
click at [1271, 711] on button "Done" at bounding box center [1252, 705] width 107 height 31
